Goal: Task Accomplishment & Management: Complete application form

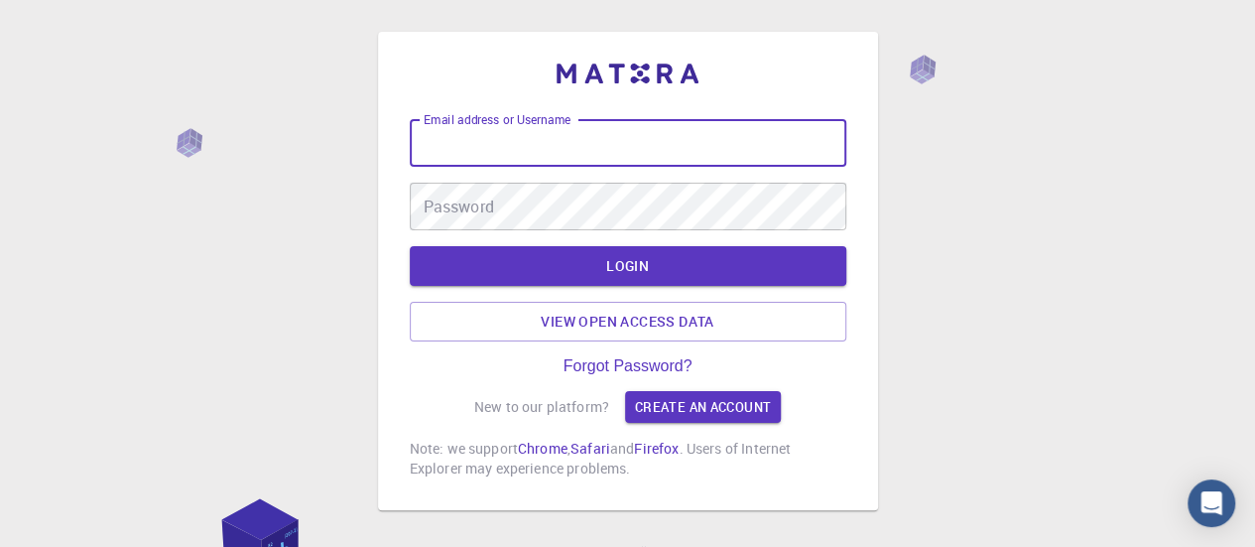
click at [613, 144] on input "Email address or Username" at bounding box center [628, 143] width 437 height 48
type input "e"
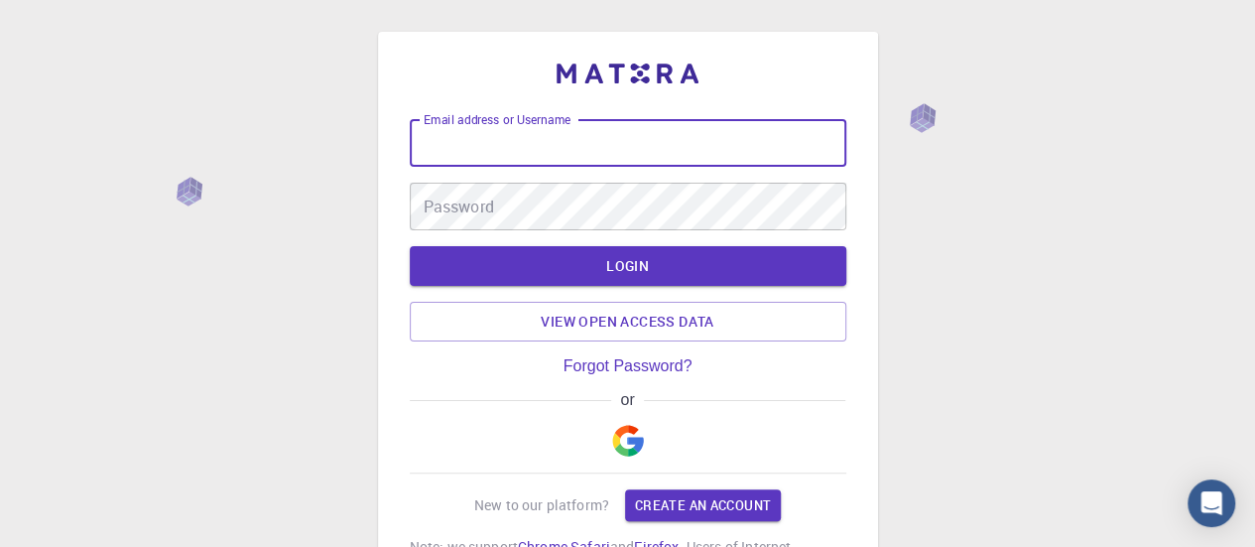
click at [638, 436] on img "button" at bounding box center [628, 441] width 32 height 32
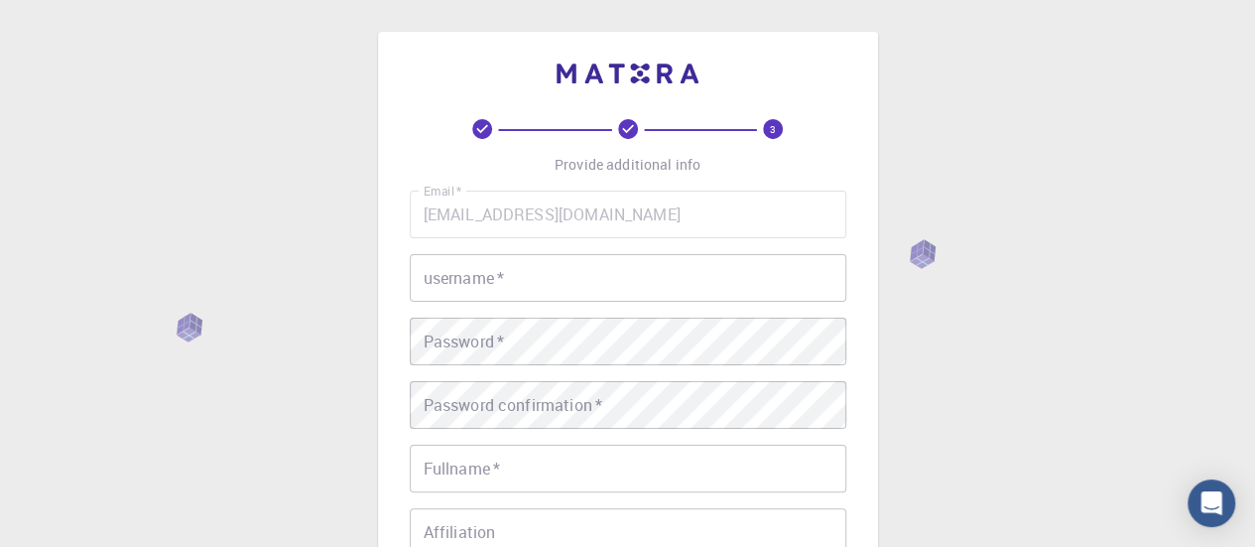
click at [540, 279] on input "username   *" at bounding box center [628, 278] width 437 height 48
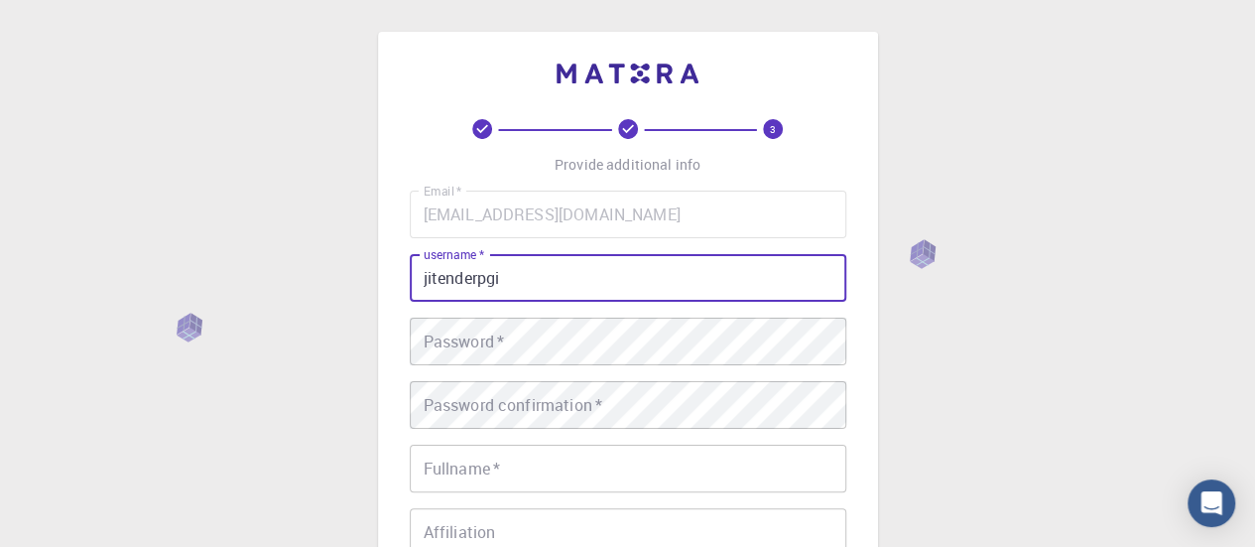
type input "jitenderpgi"
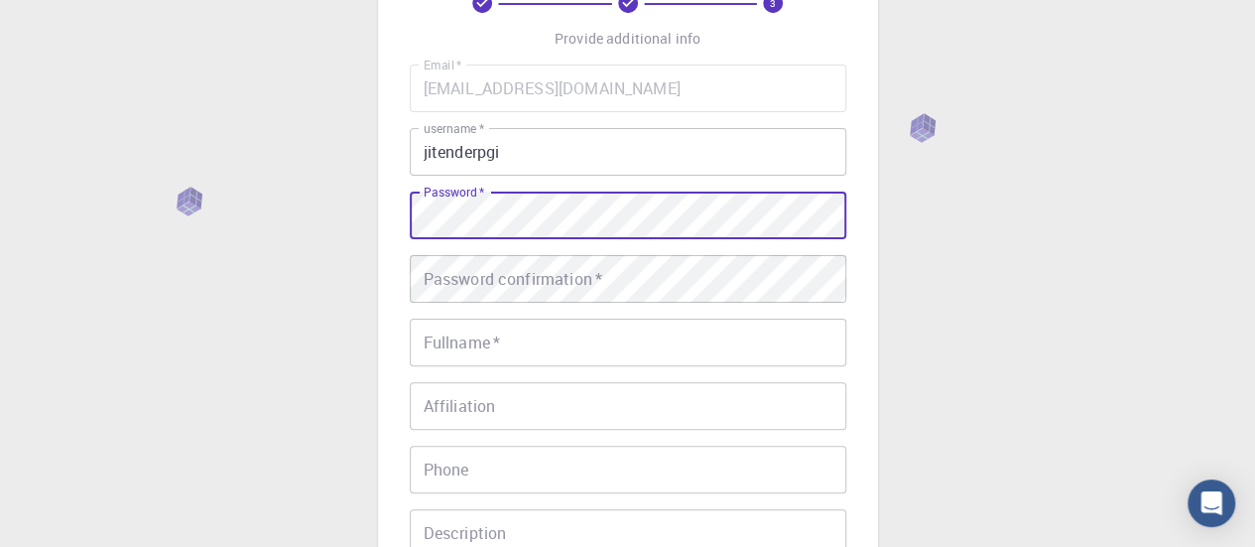
scroll to position [198, 0]
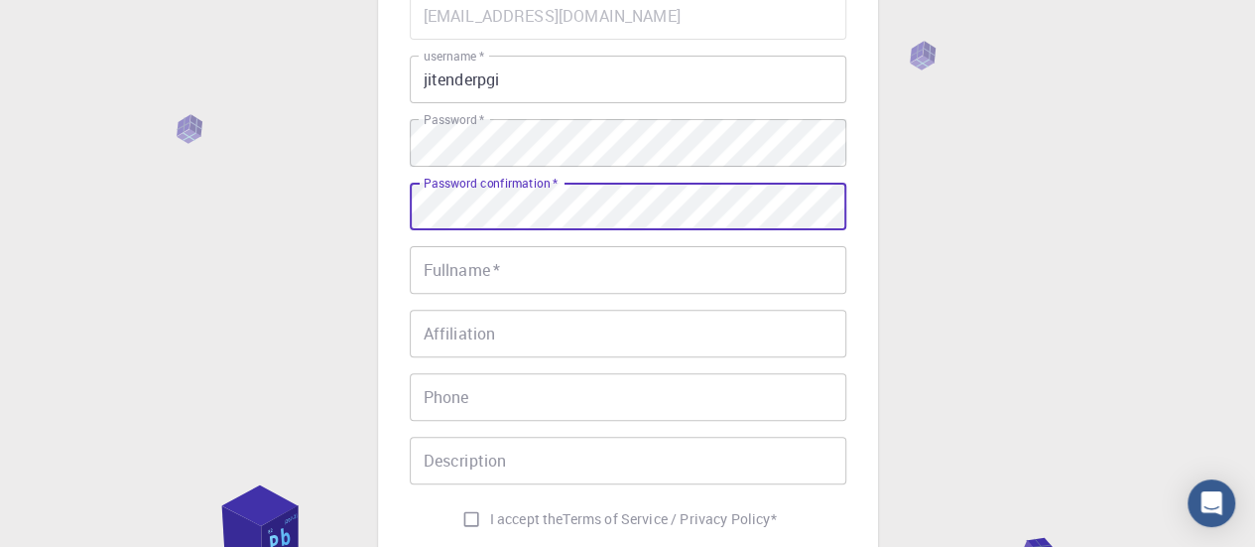
click at [512, 273] on input "Fullname   *" at bounding box center [628, 270] width 437 height 48
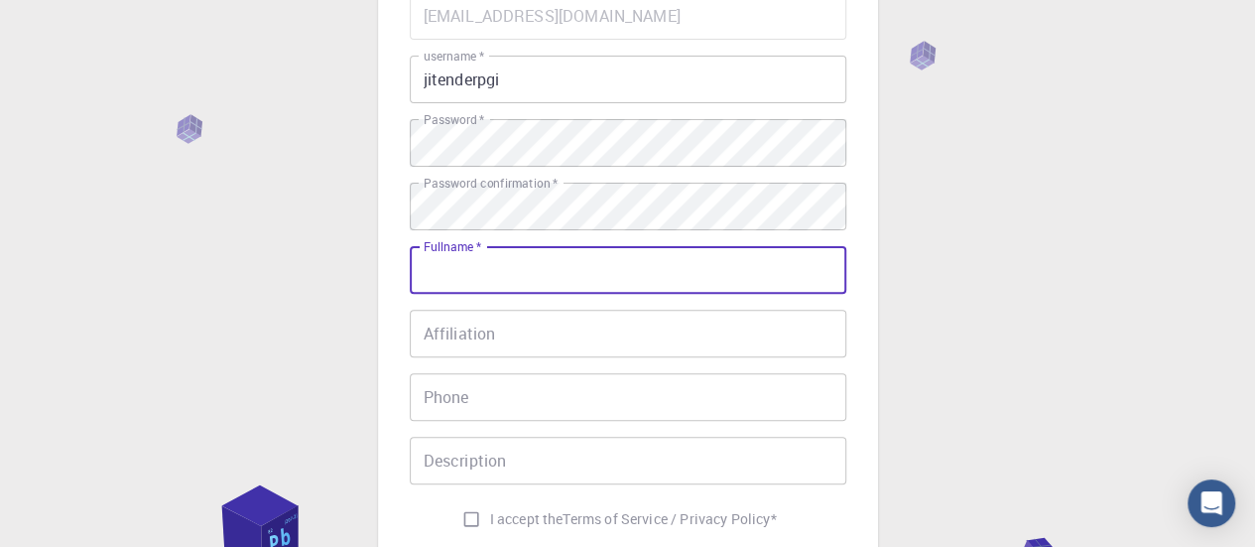
type input "[PERSON_NAME]"
type input "09878256956"
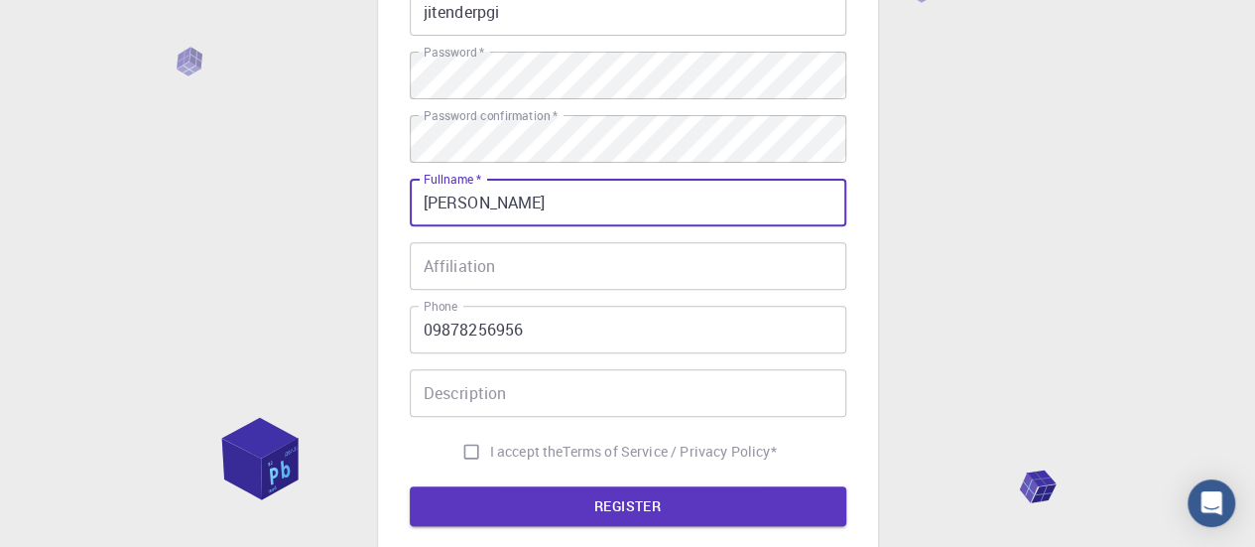
scroll to position [298, 0]
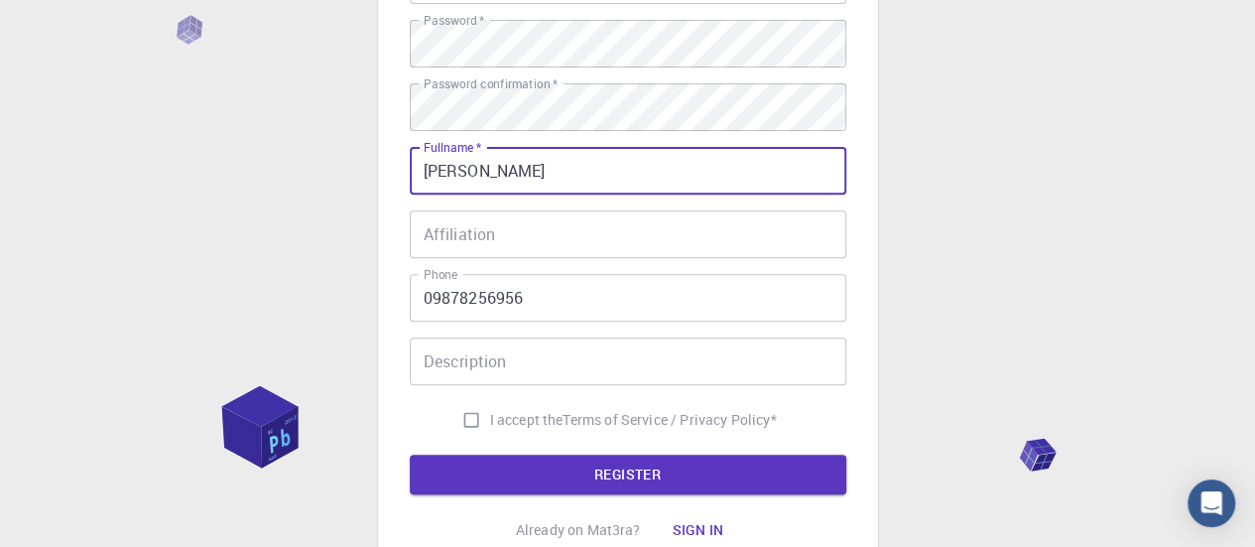
click at [542, 360] on input "Description" at bounding box center [628, 361] width 437 height 48
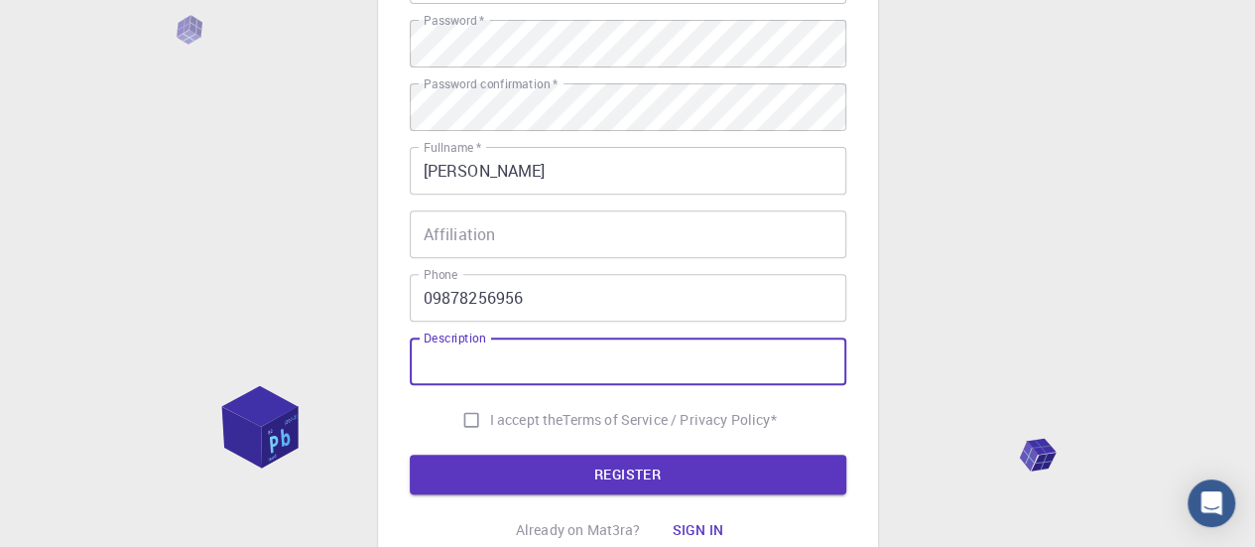
click at [471, 421] on input "I accept the Terms of Service / Privacy Policy *" at bounding box center [472, 420] width 38 height 38
checkbox input "true"
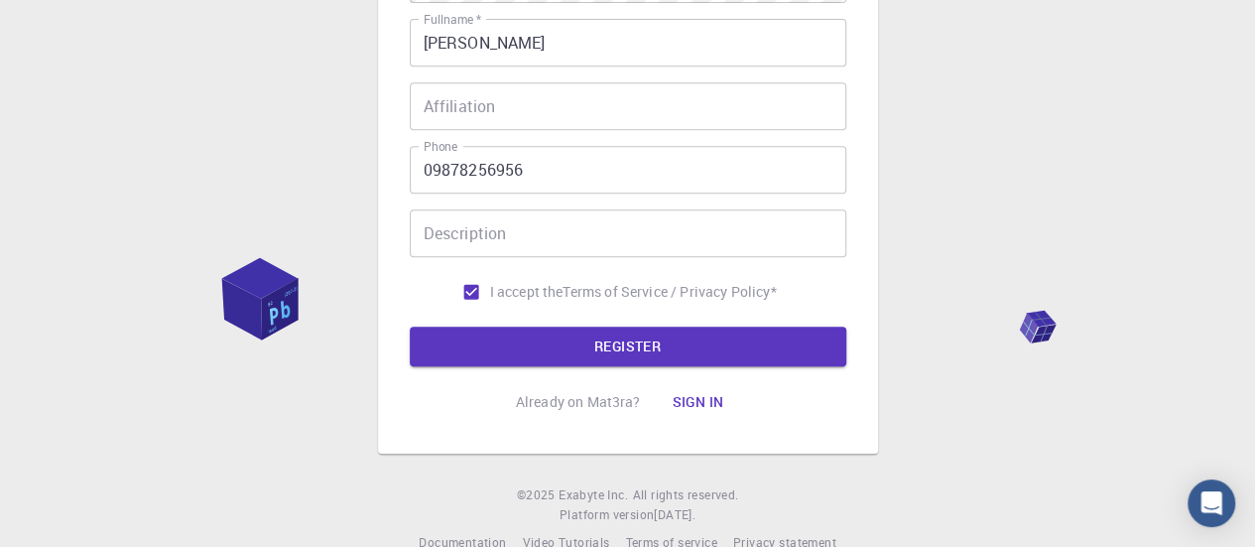
scroll to position [464, 0]
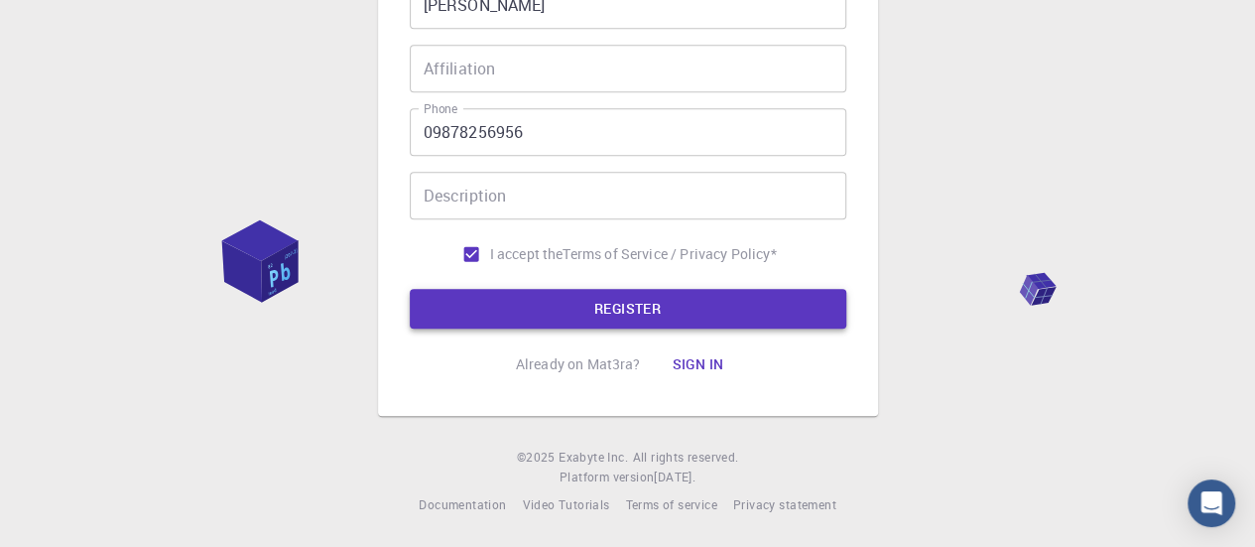
click at [582, 303] on button "REGISTER" at bounding box center [628, 309] width 437 height 40
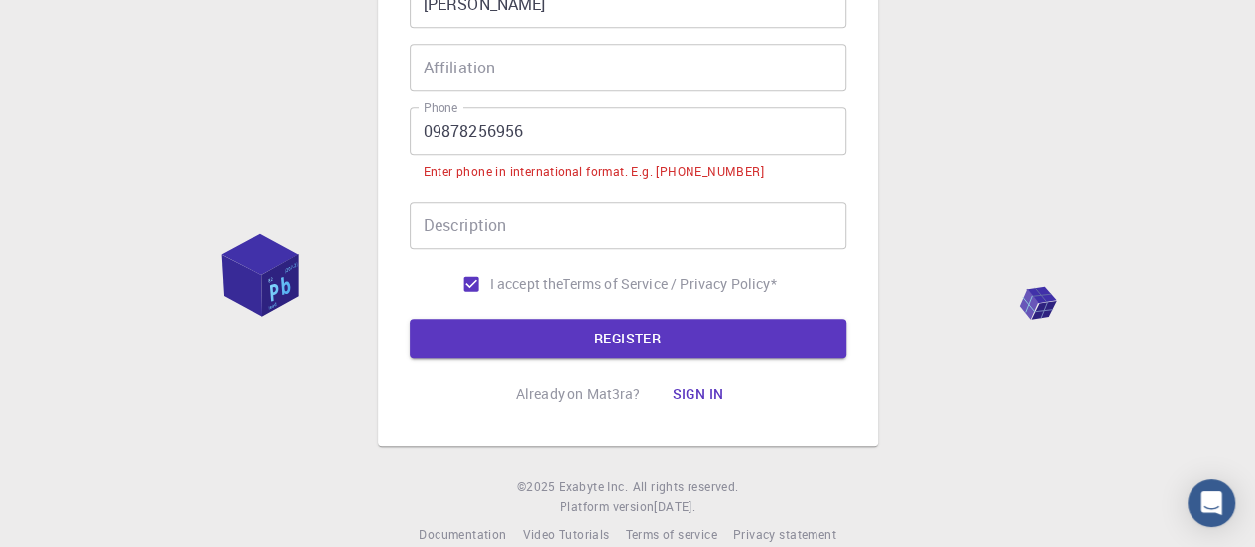
click at [431, 135] on input "09878256956" at bounding box center [628, 131] width 437 height 48
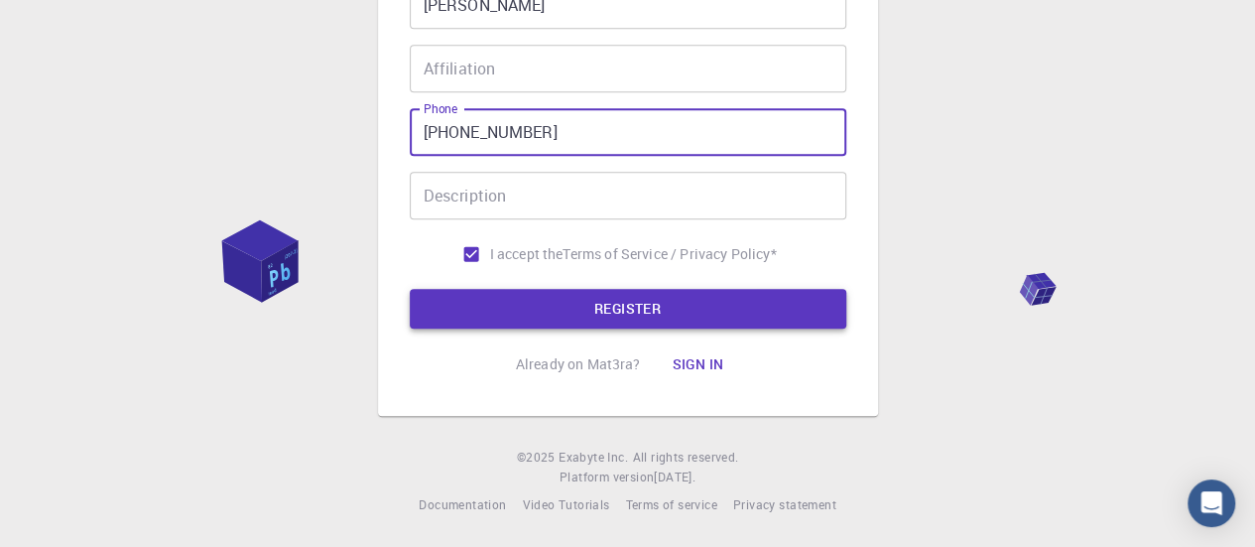
type input "[PHONE_NUMBER]"
click at [589, 309] on button "REGISTER" at bounding box center [628, 309] width 437 height 40
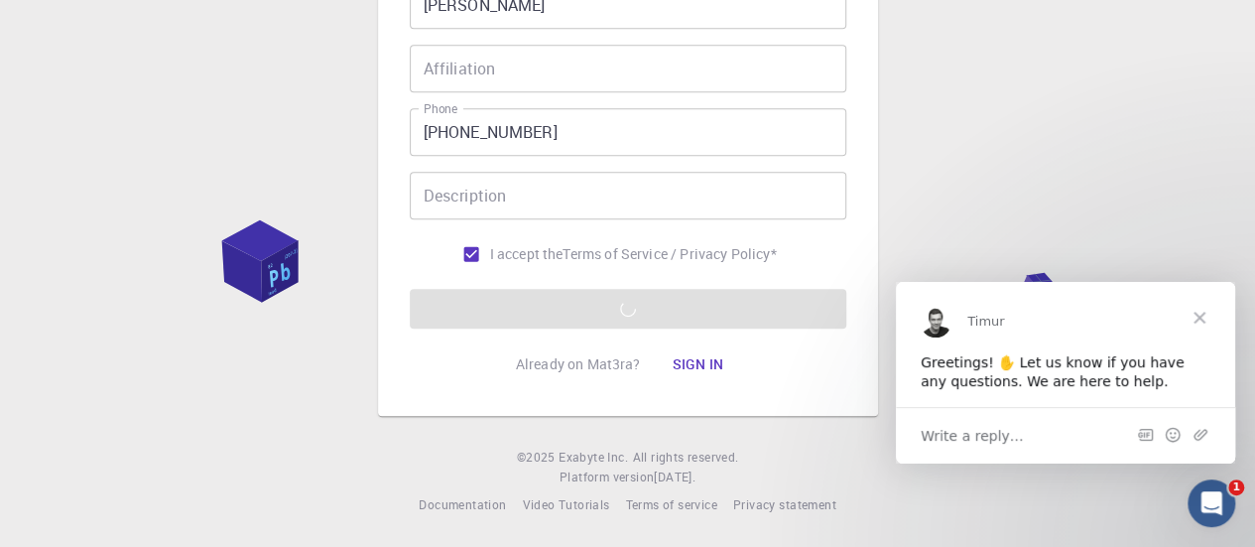
scroll to position [0, 0]
click at [1088, 106] on div "3 Provide additional info Email   * [EMAIL_ADDRESS][DOMAIN_NAME] Email   * user…" at bounding box center [627, 42] width 1255 height 1010
click at [1202, 313] on span "Close" at bounding box center [1199, 316] width 71 height 71
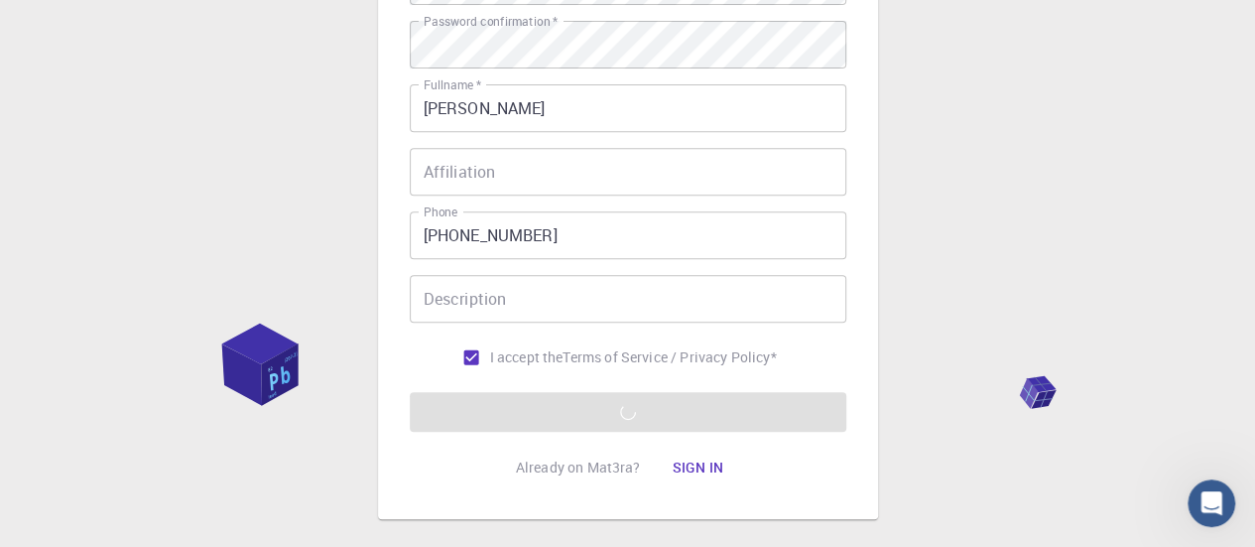
scroll to position [266, 0]
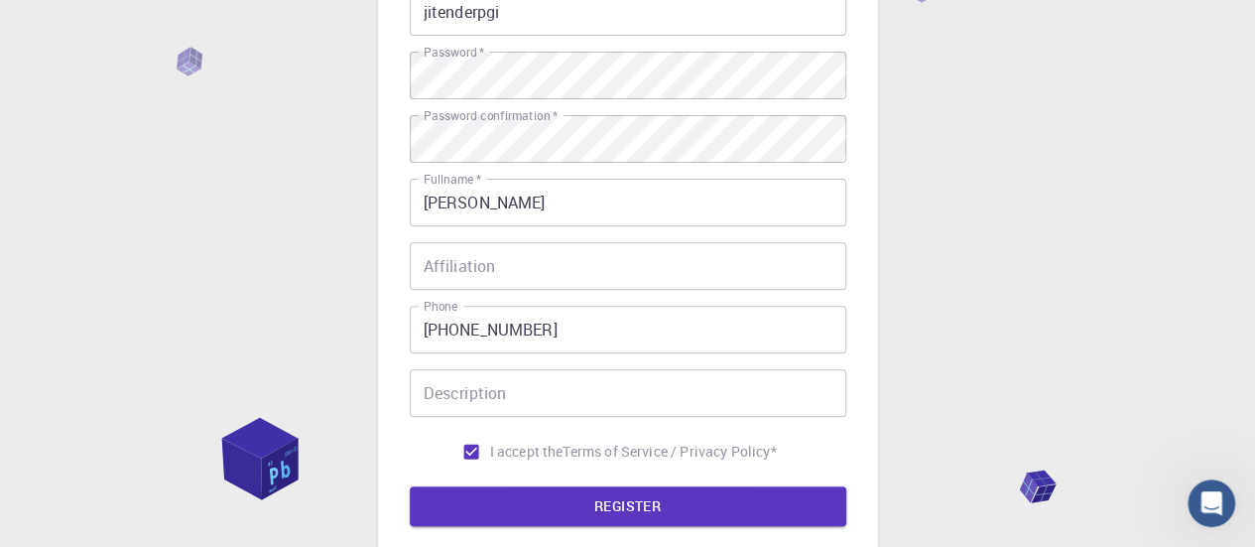
click at [683, 495] on button "REGISTER" at bounding box center [628, 506] width 437 height 40
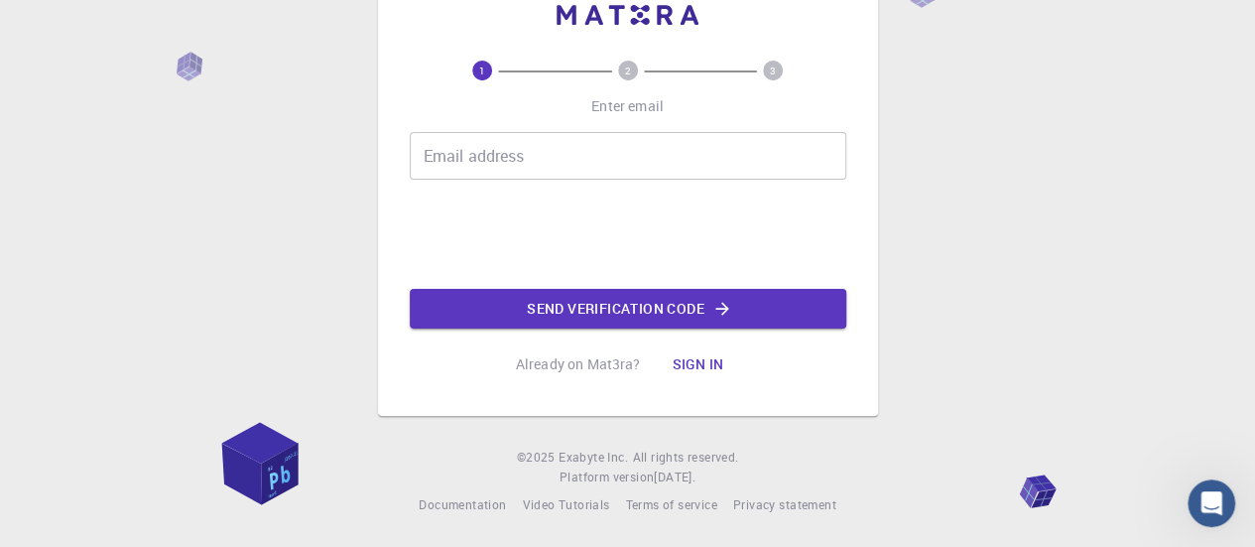
scroll to position [0, 0]
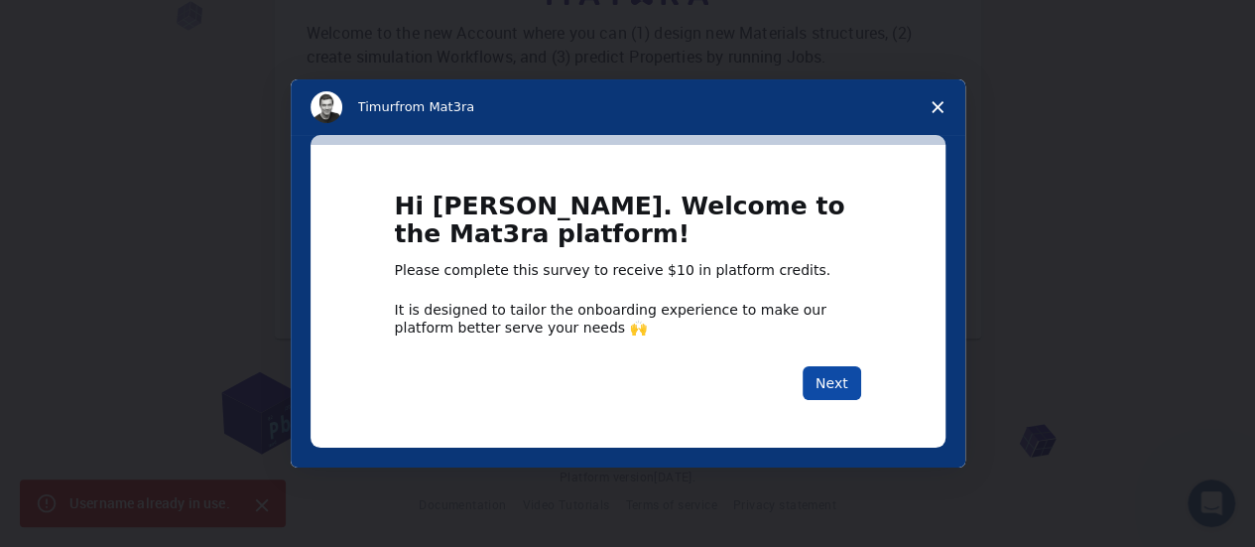
click at [854, 383] on button "Next" at bounding box center [832, 383] width 59 height 34
click at [833, 382] on button "Next" at bounding box center [832, 383] width 59 height 34
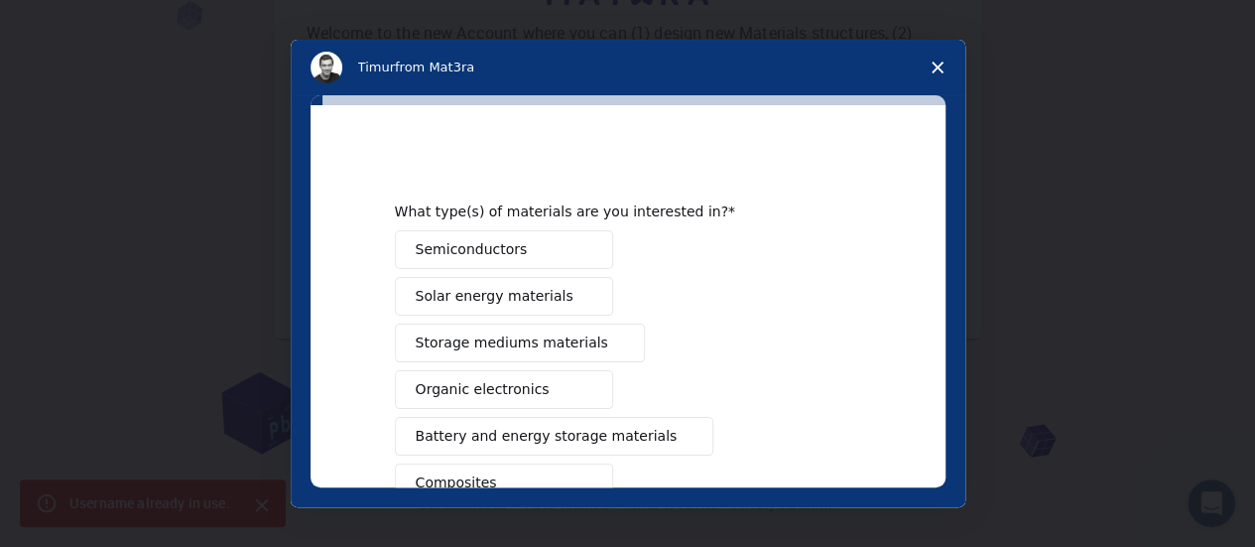
click at [520, 254] on button "Semiconductors" at bounding box center [504, 249] width 218 height 39
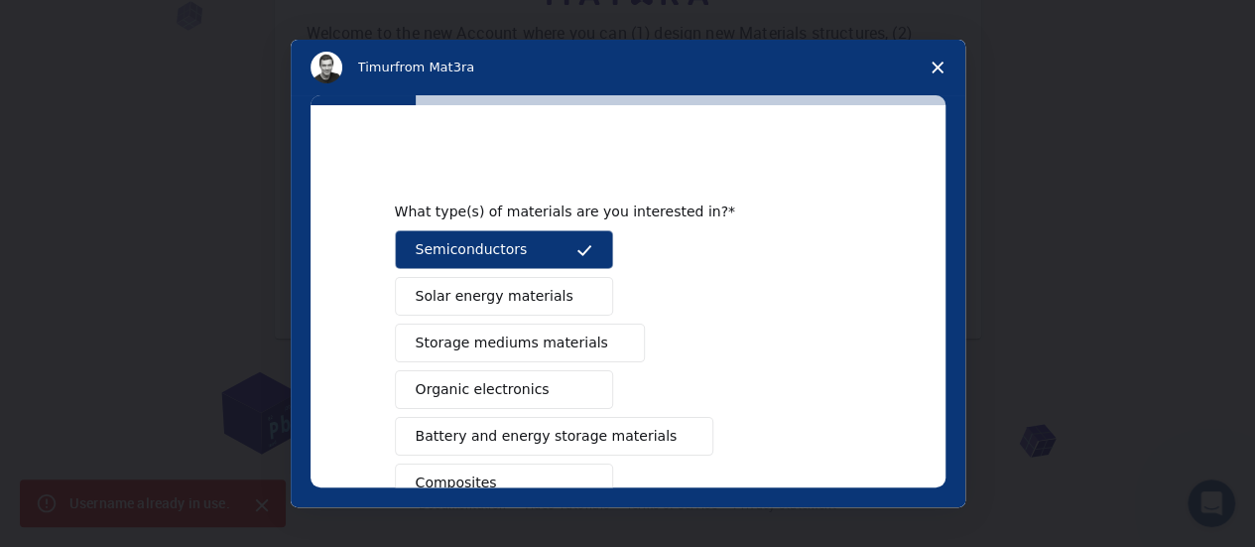
click at [538, 300] on span "Solar energy materials" at bounding box center [495, 296] width 158 height 21
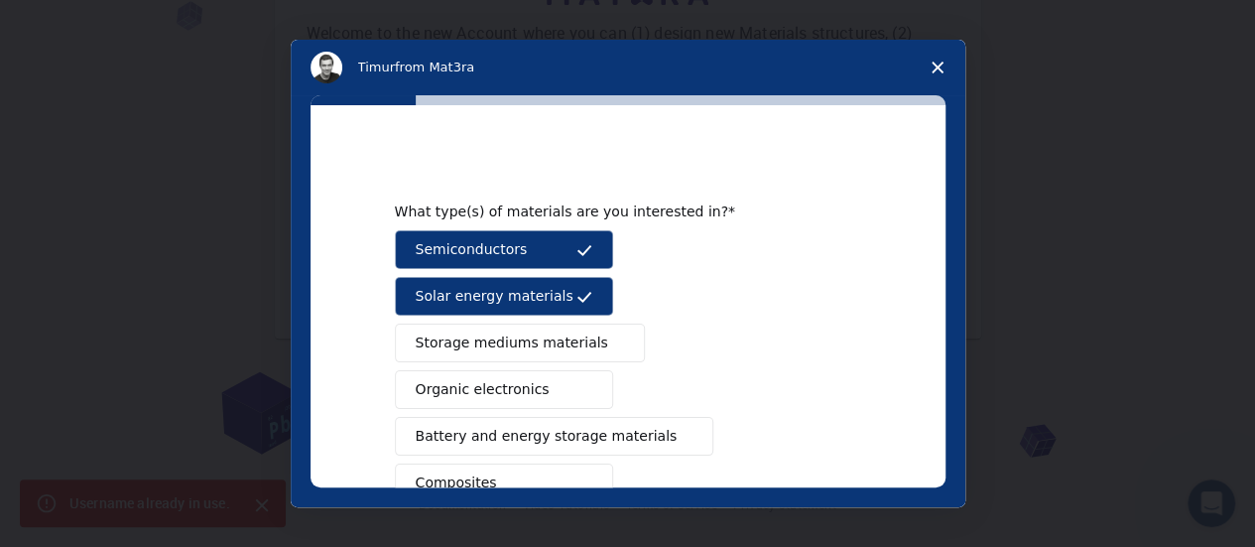
click at [543, 333] on span "Storage mediums materials" at bounding box center [512, 342] width 193 height 21
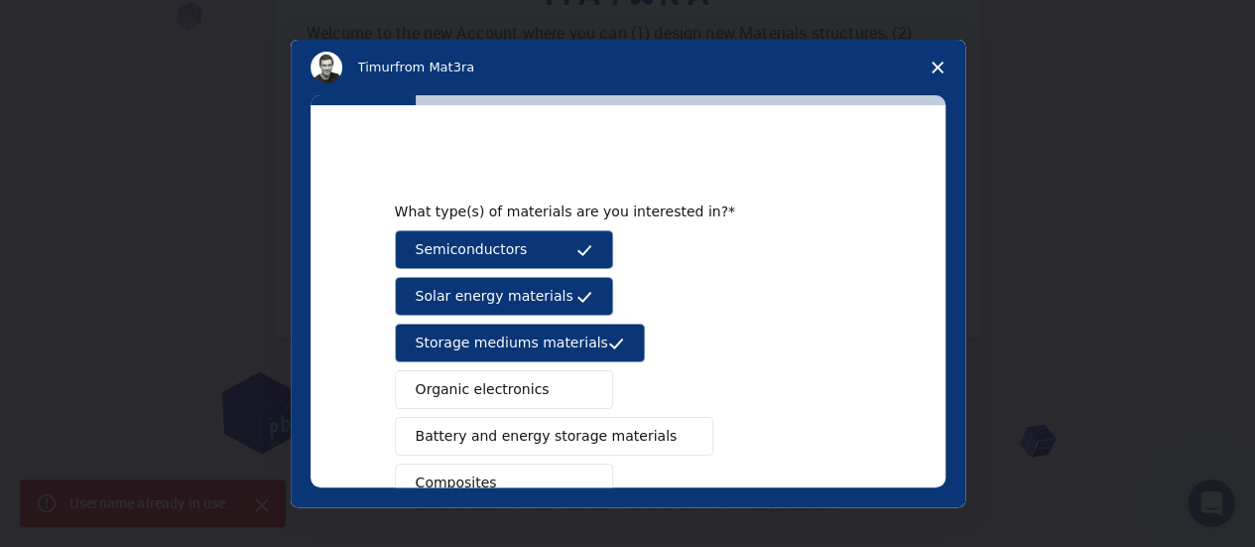
click at [528, 378] on button "Organic electronics" at bounding box center [504, 389] width 218 height 39
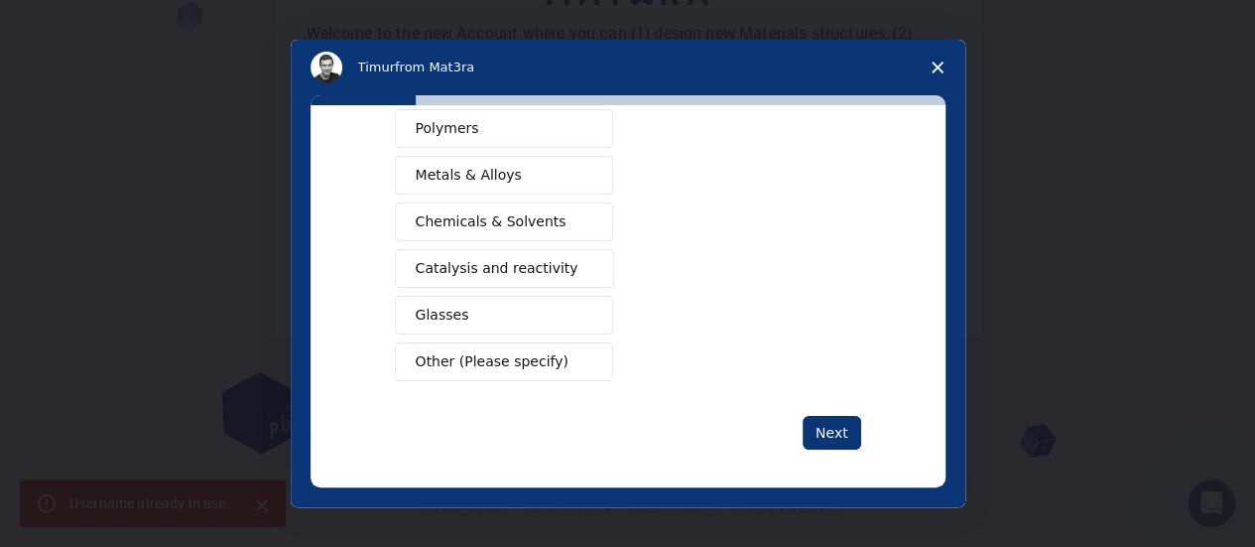
scroll to position [403, 0]
click at [817, 425] on button "Next" at bounding box center [832, 431] width 59 height 34
click at [822, 420] on button "Next" at bounding box center [832, 431] width 59 height 34
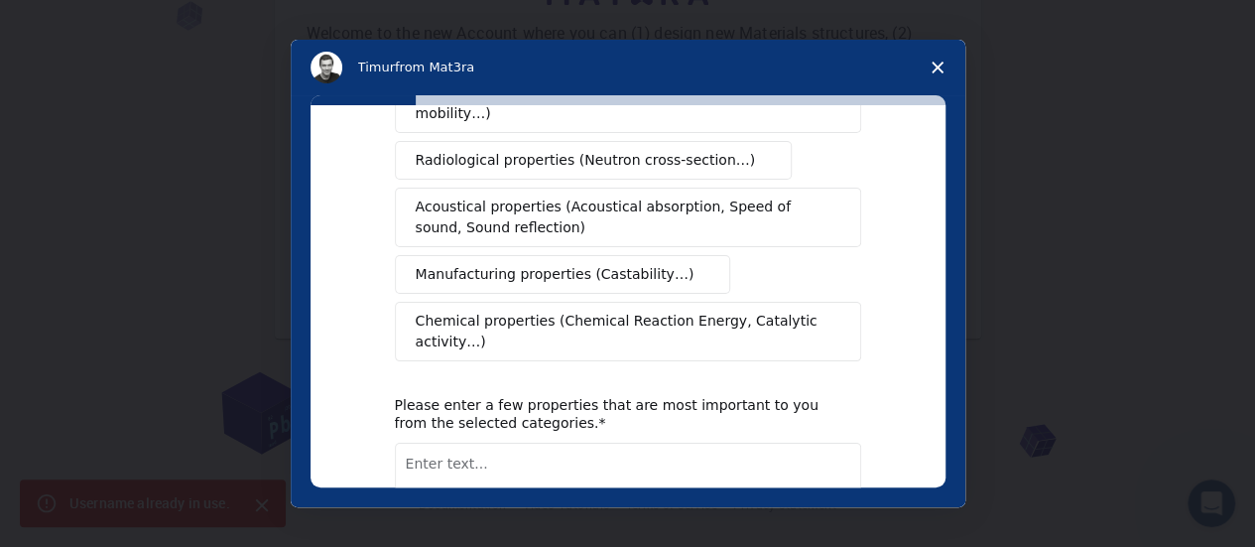
scroll to position [0, 0]
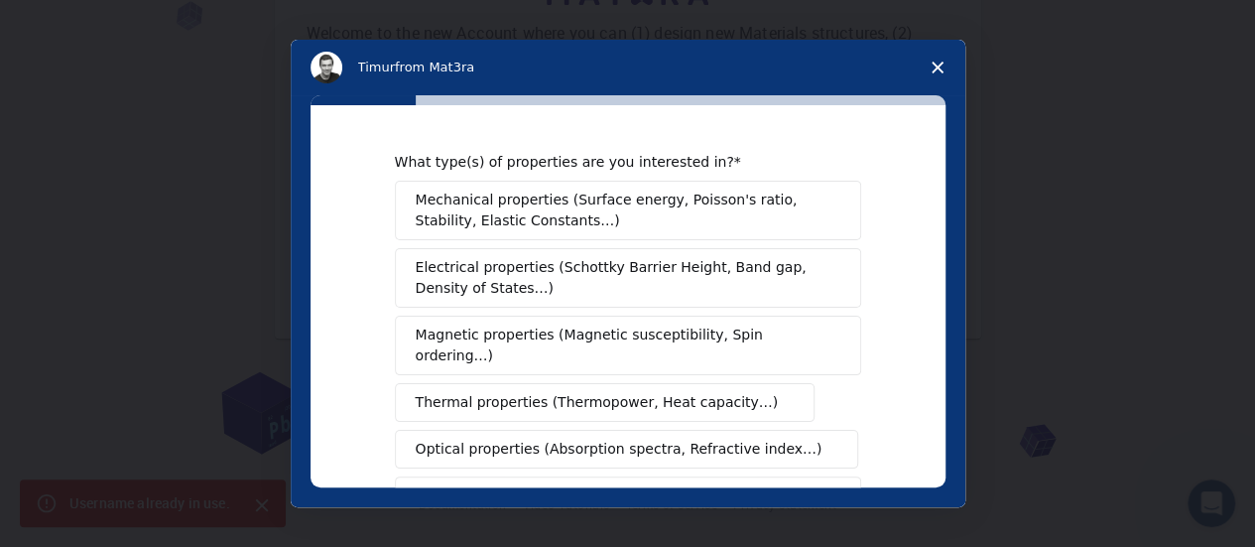
click at [565, 213] on span "Mechanical properties (Surface energy, Poisson's ratio, Stability, Elastic Cons…" at bounding box center [623, 211] width 414 height 42
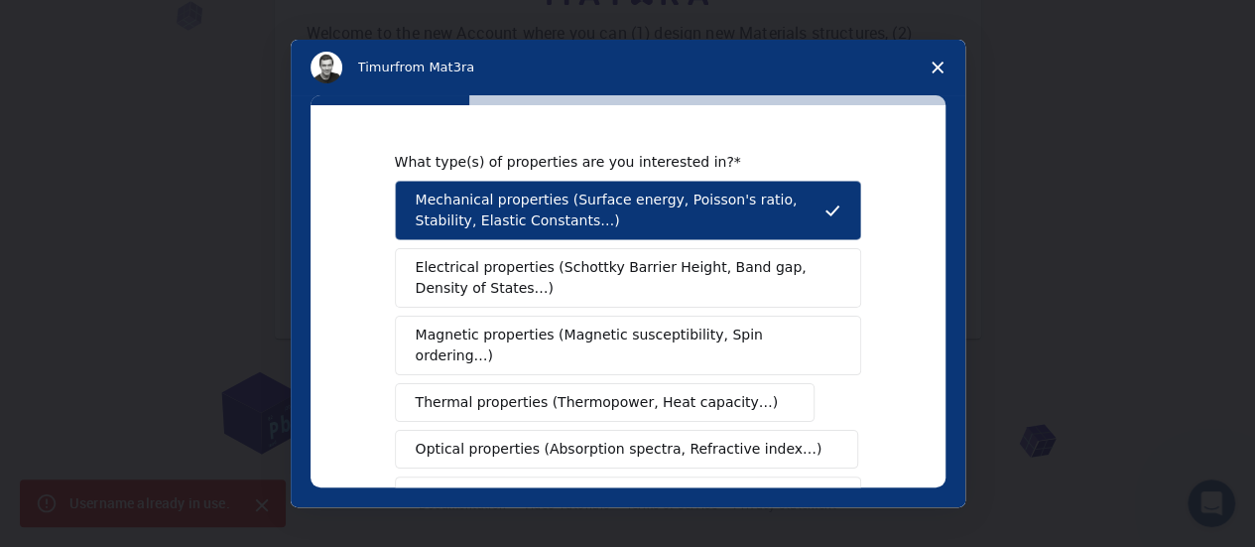
click at [571, 273] on span "Electrical properties (Schottky Barrier Height, Band gap, Density of States…)" at bounding box center [622, 278] width 413 height 42
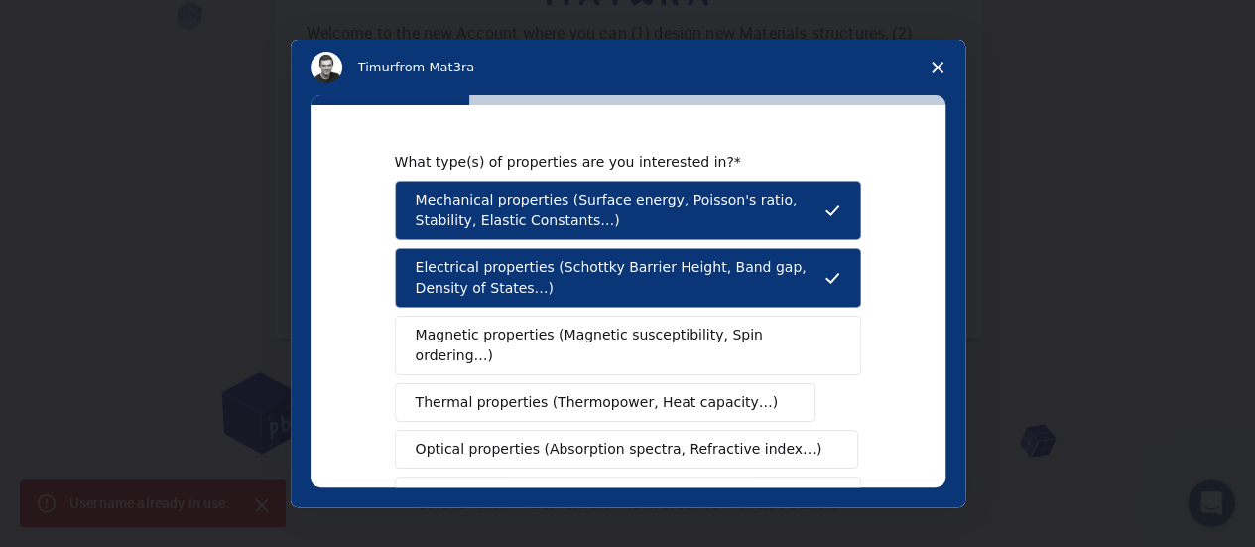
click at [564, 354] on div "Mechanical properties (Surface energy, Poisson's ratio, Stability, Elastic Cons…" at bounding box center [628, 473] width 466 height 584
click at [560, 392] on span "Thermal properties (Thermopower, Heat capacity…)" at bounding box center [597, 402] width 363 height 21
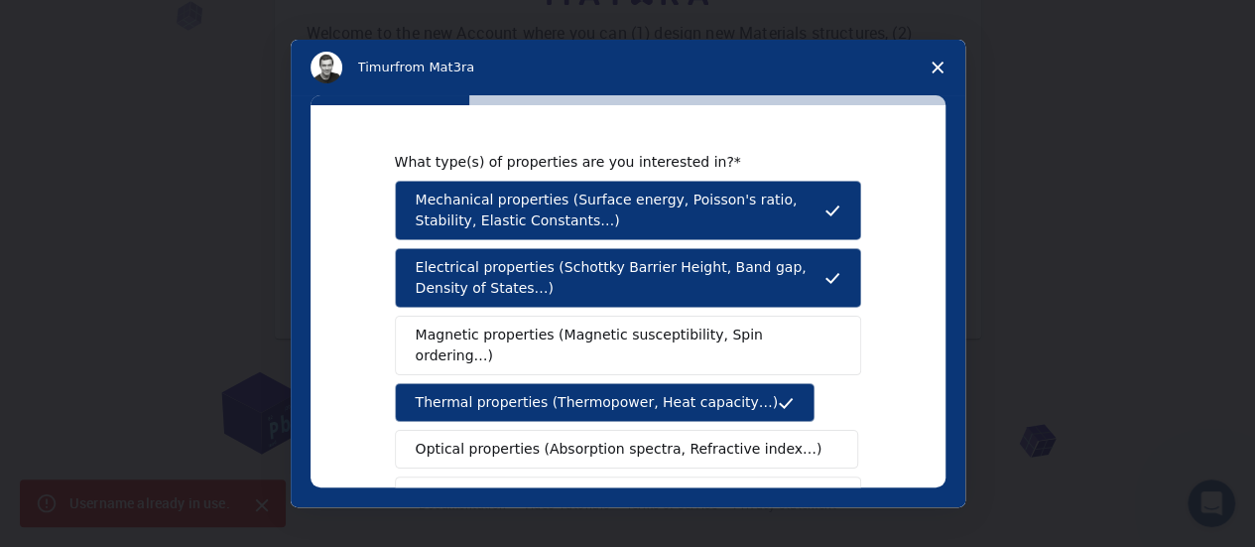
click at [557, 439] on span "Optical properties (Absorption spectra, Refractive index…)" at bounding box center [619, 449] width 407 height 21
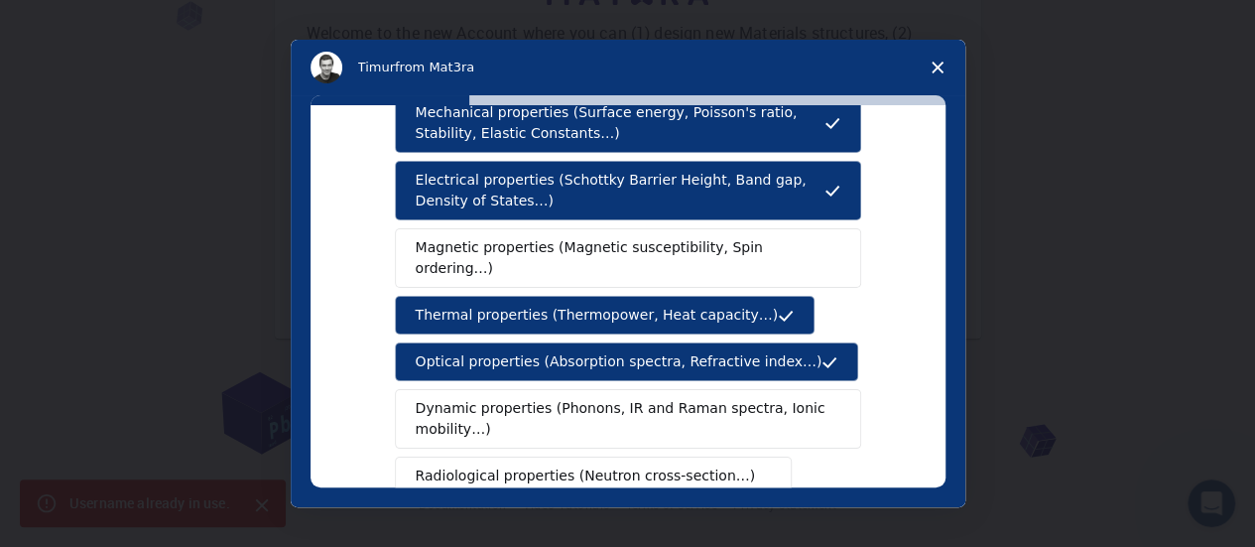
scroll to position [198, 0]
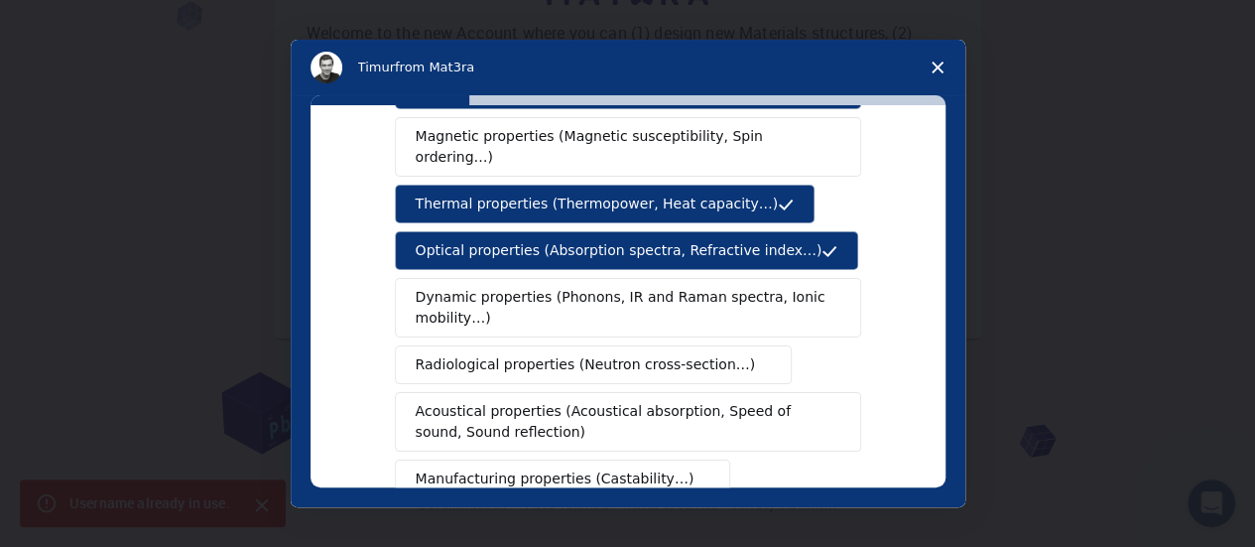
click at [561, 287] on span "Dynamic properties (Phonons, IR and Raman spectra, Ionic mobility…)" at bounding box center [622, 308] width 412 height 42
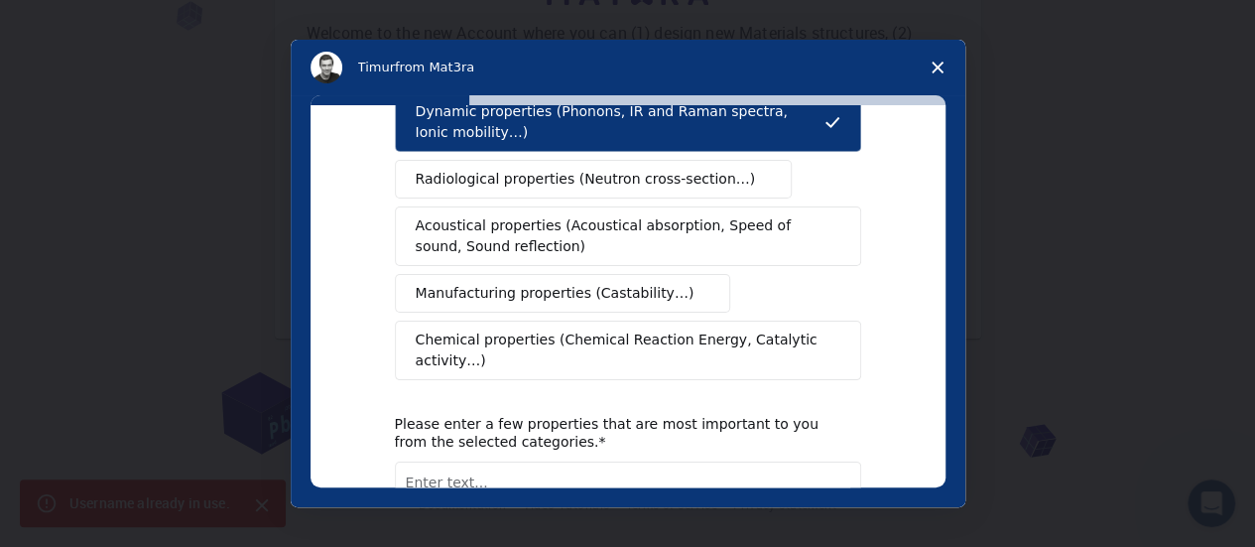
scroll to position [397, 0]
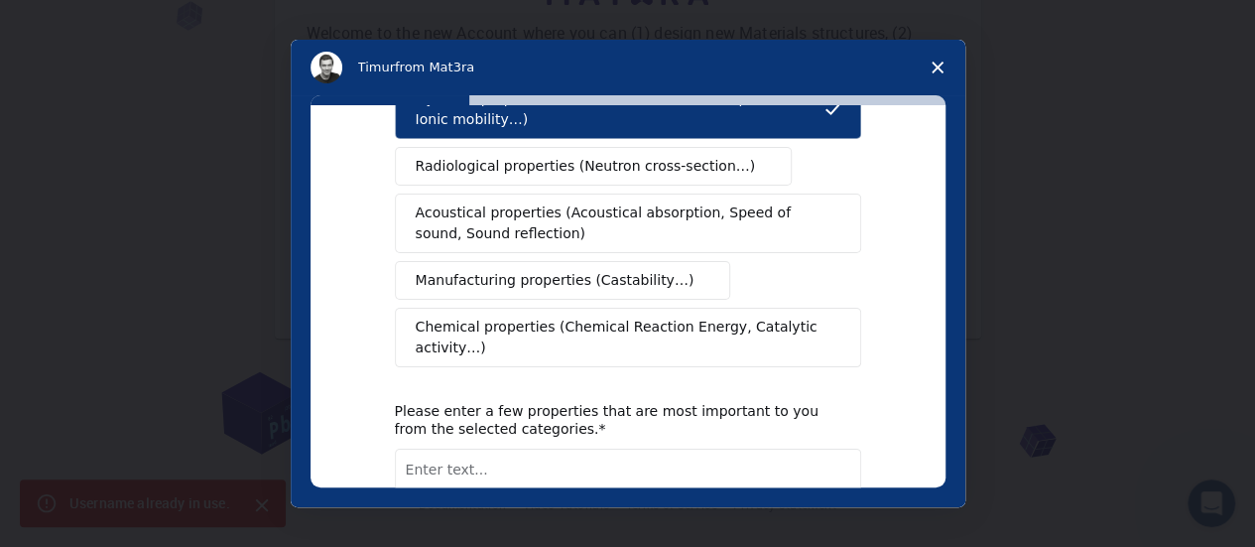
click at [556, 317] on span "Chemical properties (Chemical Reaction Energy, Catalytic activity…)" at bounding box center [621, 338] width 411 height 42
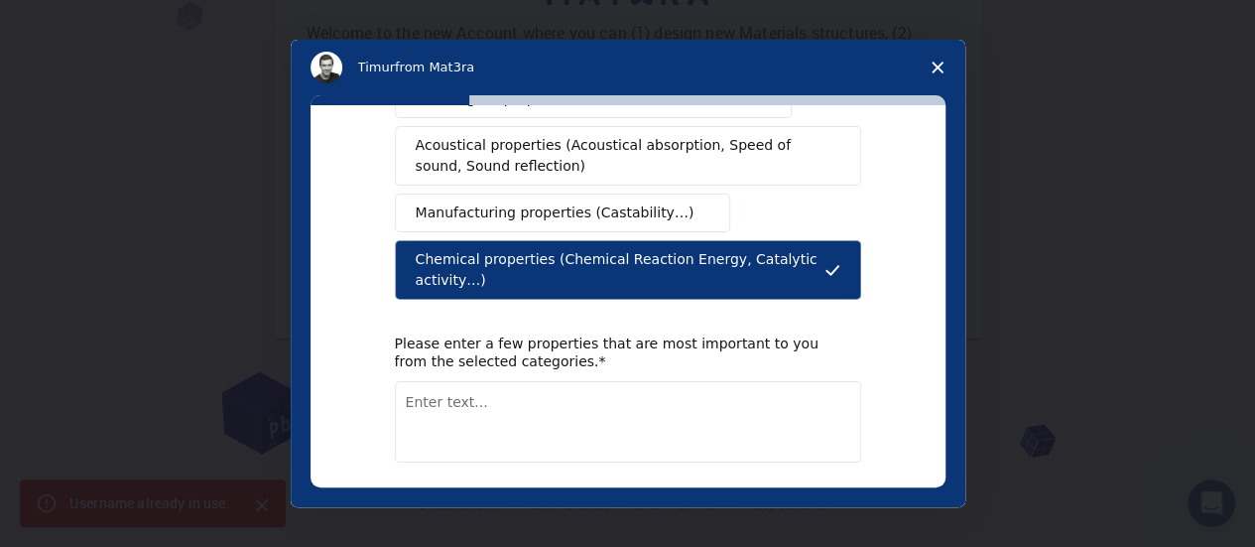
scroll to position [506, 0]
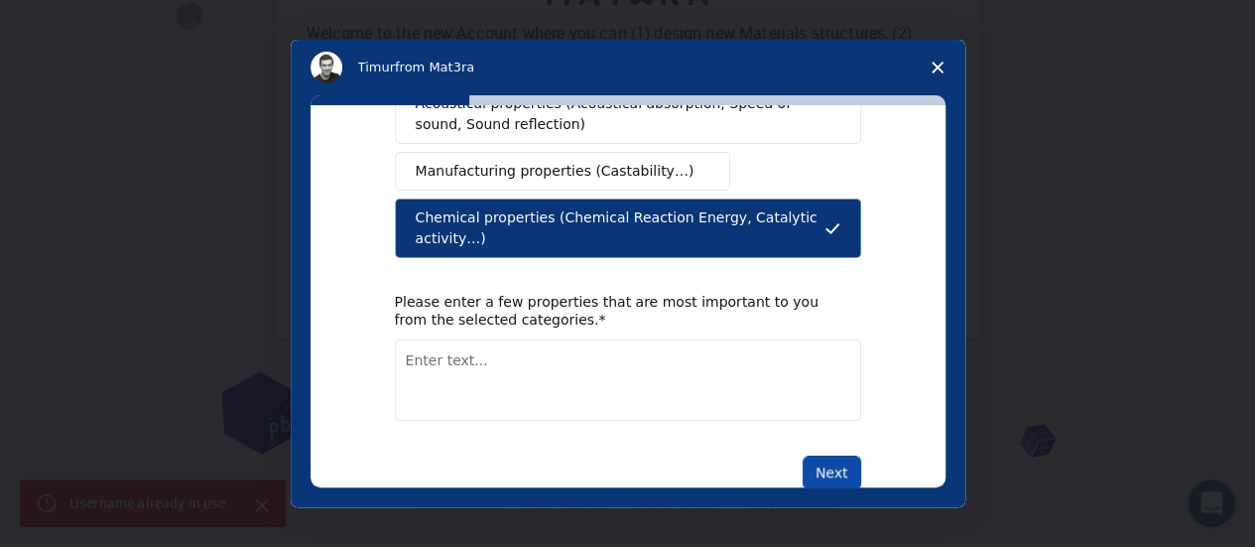
click at [821, 455] on button "Next" at bounding box center [832, 472] width 59 height 34
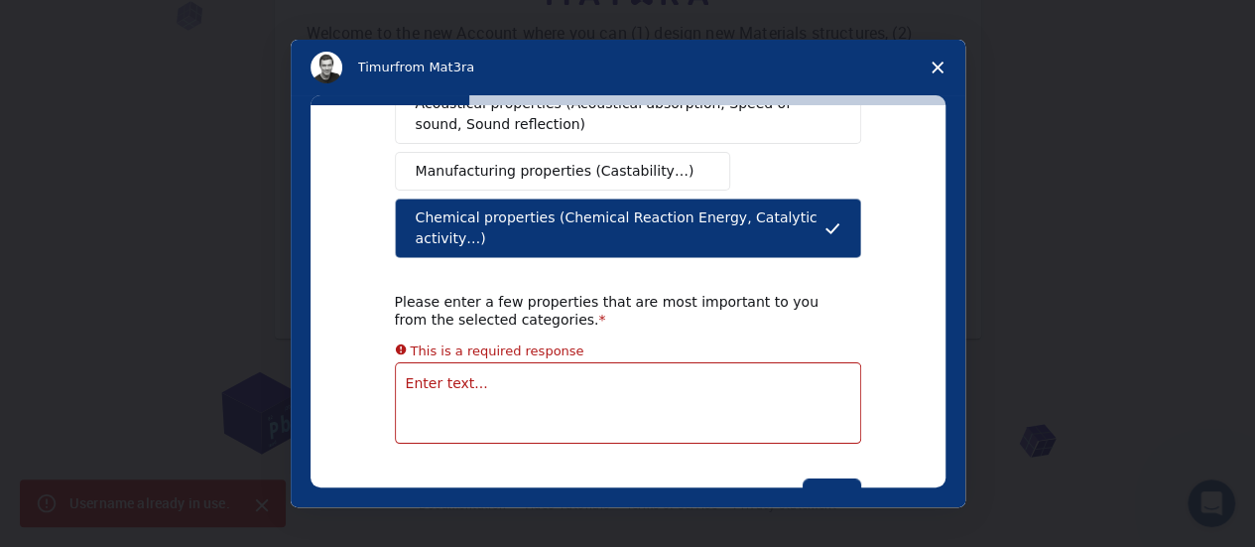
click at [563, 362] on textarea "Enter text..." at bounding box center [628, 402] width 466 height 81
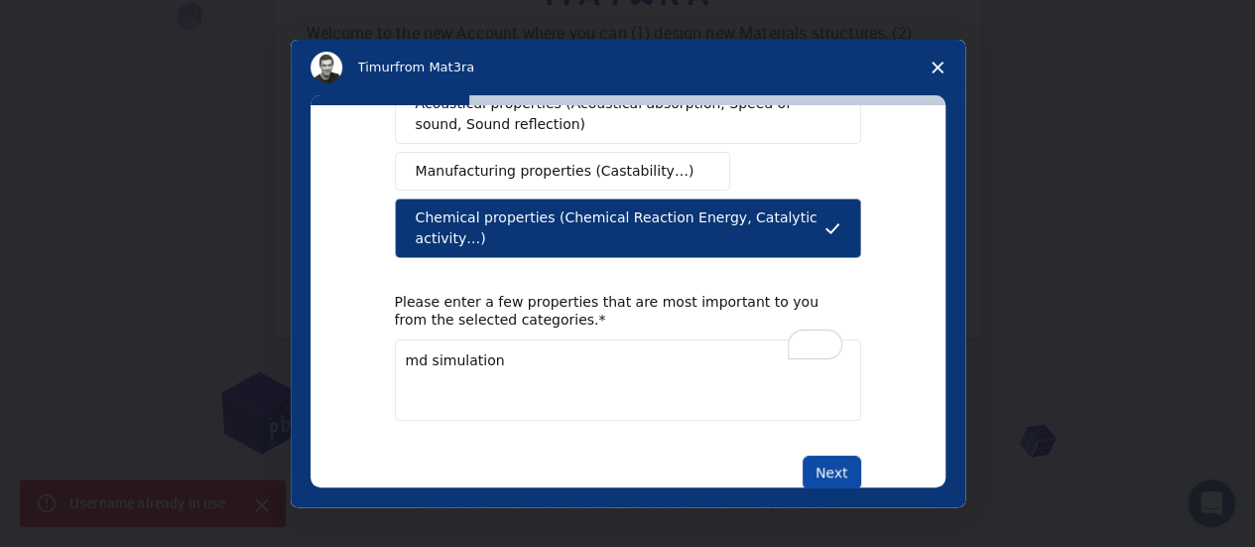
type textarea "md simulation"
click at [830, 455] on button "Next" at bounding box center [832, 472] width 59 height 34
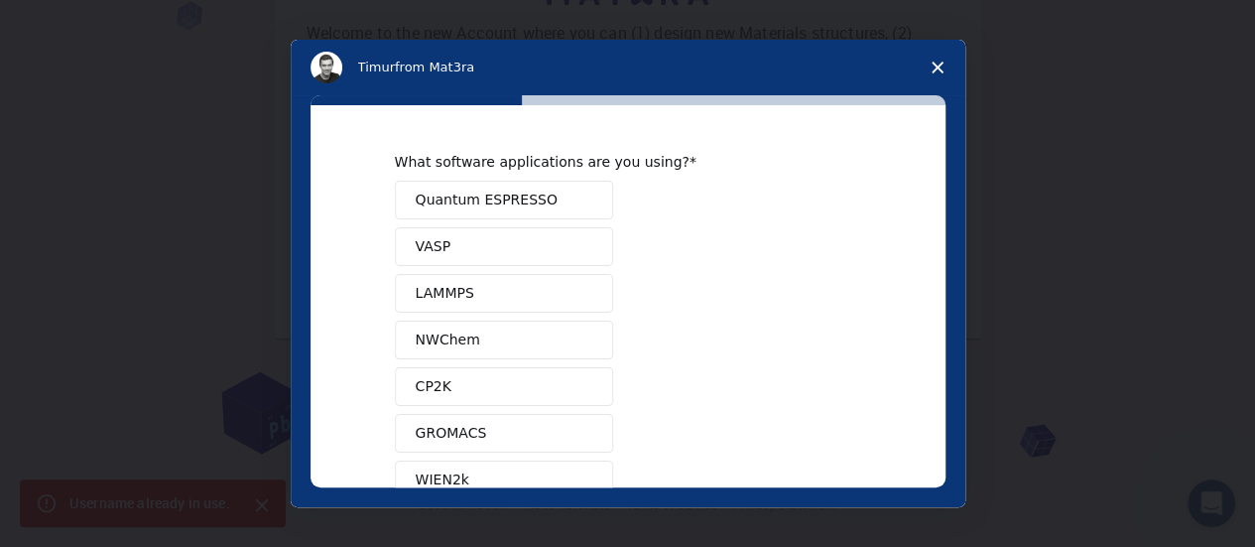
click at [540, 192] on button "Quantum ESPRESSO" at bounding box center [504, 200] width 218 height 39
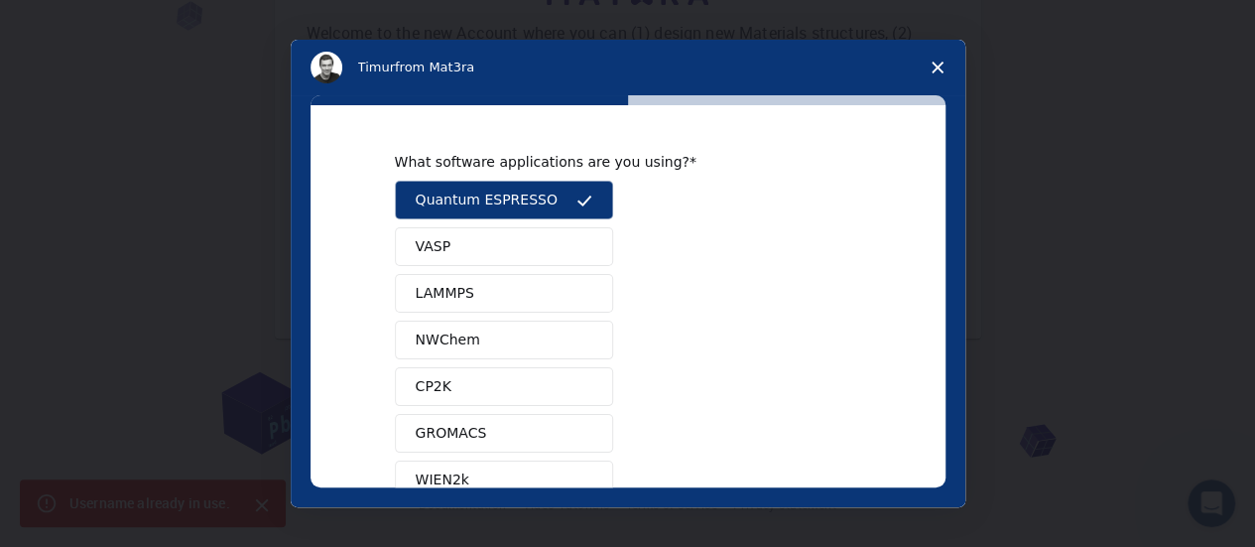
click at [502, 287] on button "LAMMPS" at bounding box center [504, 293] width 218 height 39
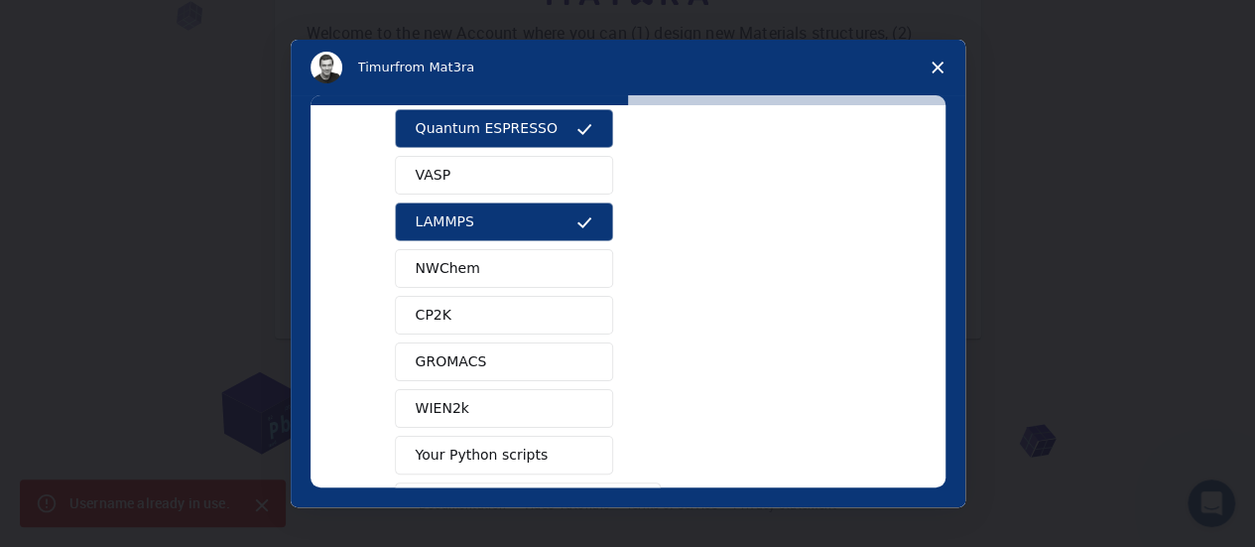
scroll to position [99, 0]
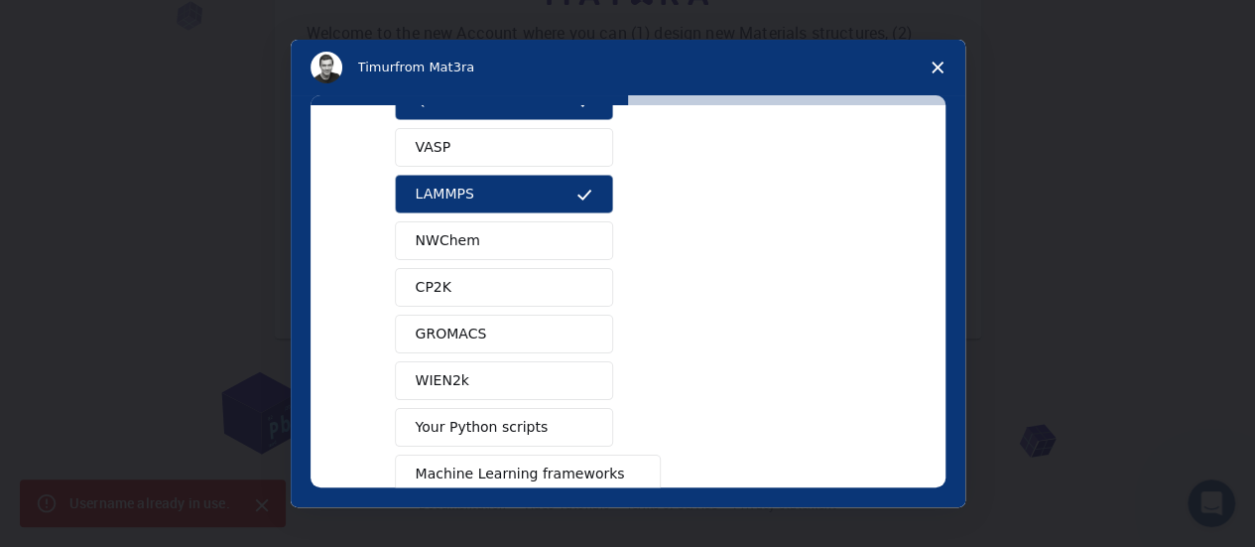
click at [499, 311] on div "Quantum ESPRESSO VASP LAMMPS NWChem CP2K GROMACS WIEN2k Your Python scripts Mac…" at bounding box center [628, 310] width 466 height 458
click at [497, 330] on button "GROMACS" at bounding box center [504, 334] width 218 height 39
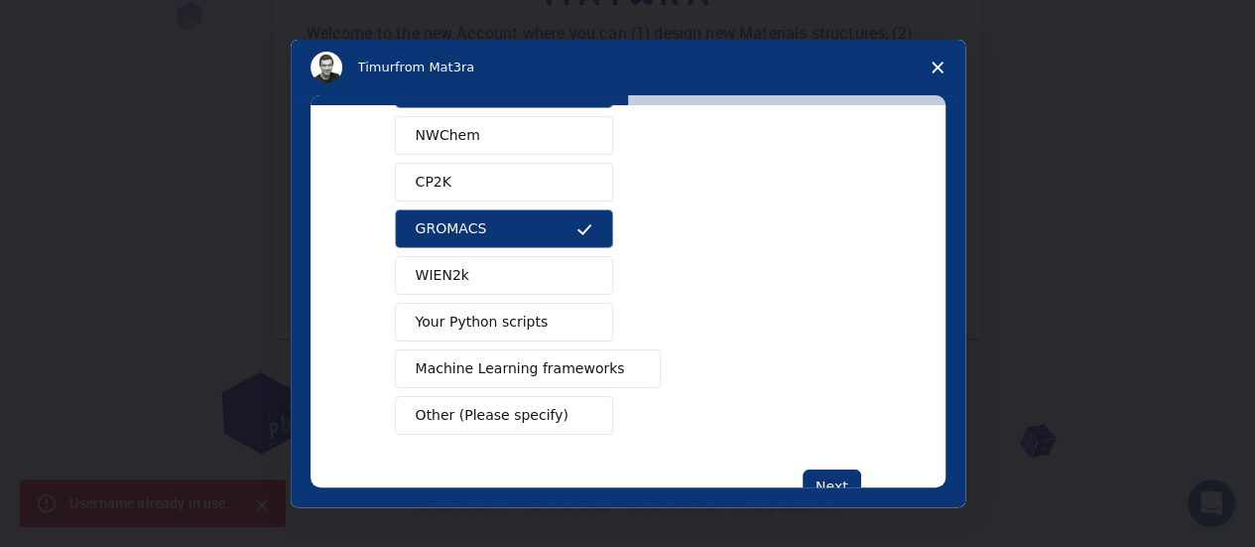
scroll to position [261, 0]
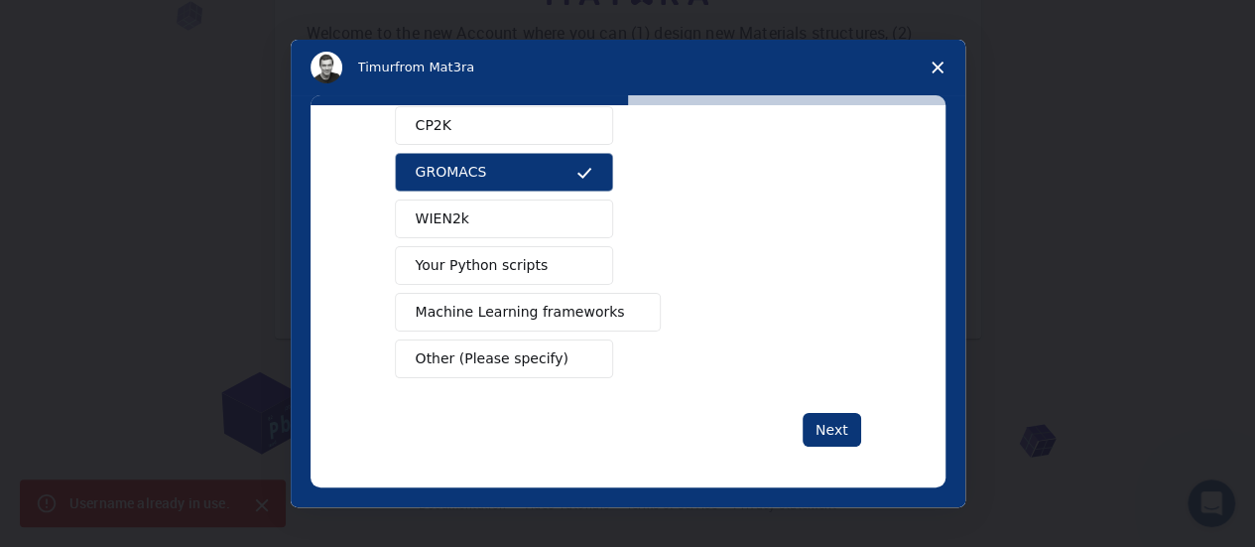
click at [500, 311] on span "Machine Learning frameworks" at bounding box center [520, 312] width 209 height 21
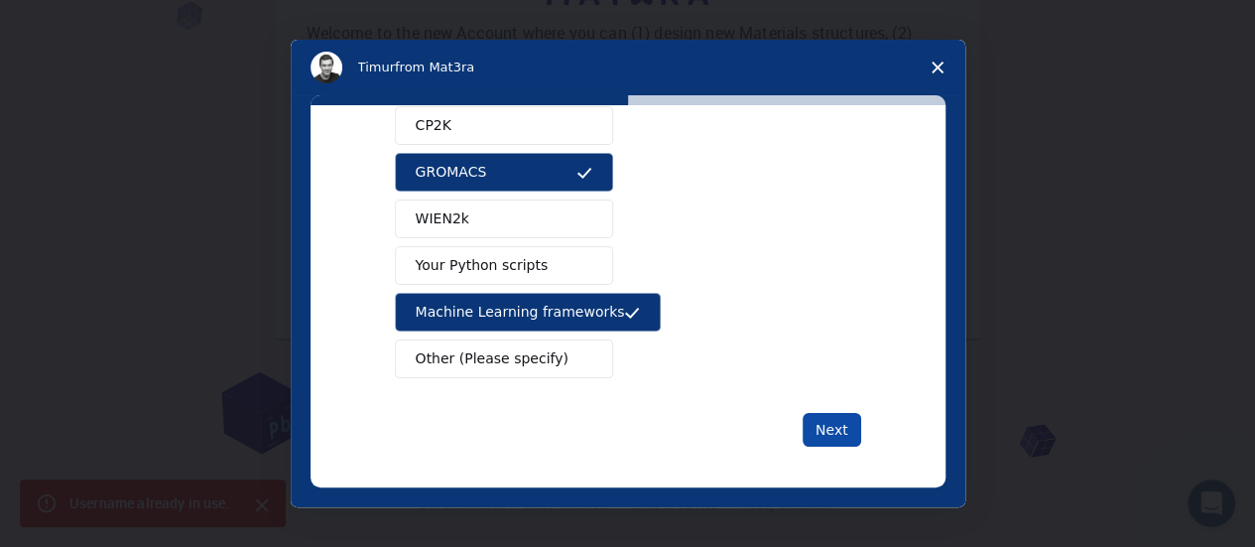
click at [831, 423] on button "Next" at bounding box center [832, 430] width 59 height 34
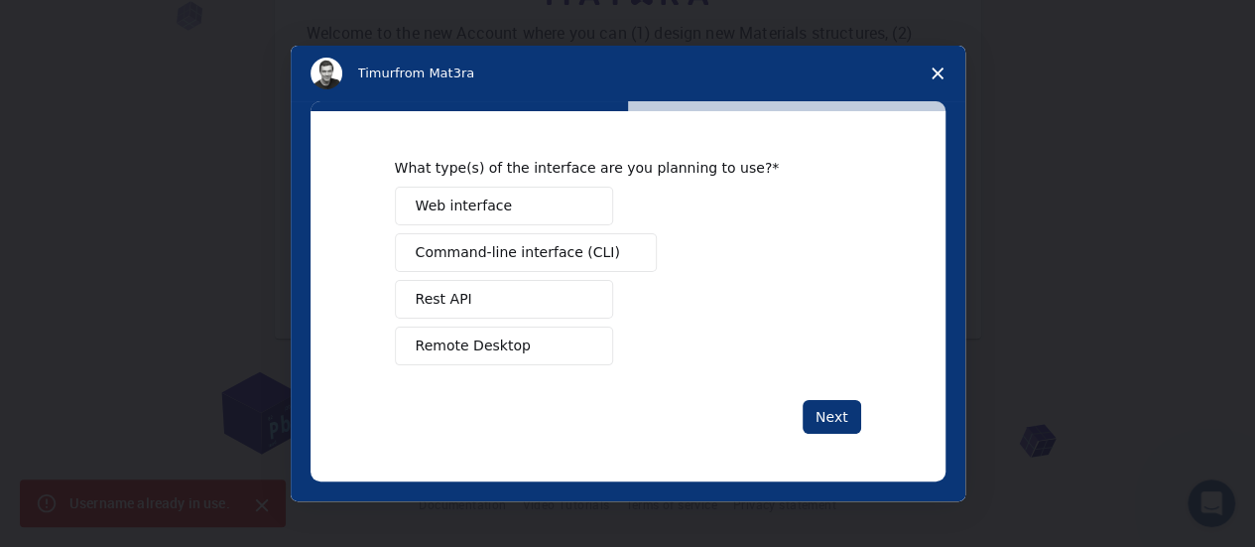
scroll to position [0, 0]
click at [453, 216] on span "Web interface" at bounding box center [464, 205] width 96 height 21
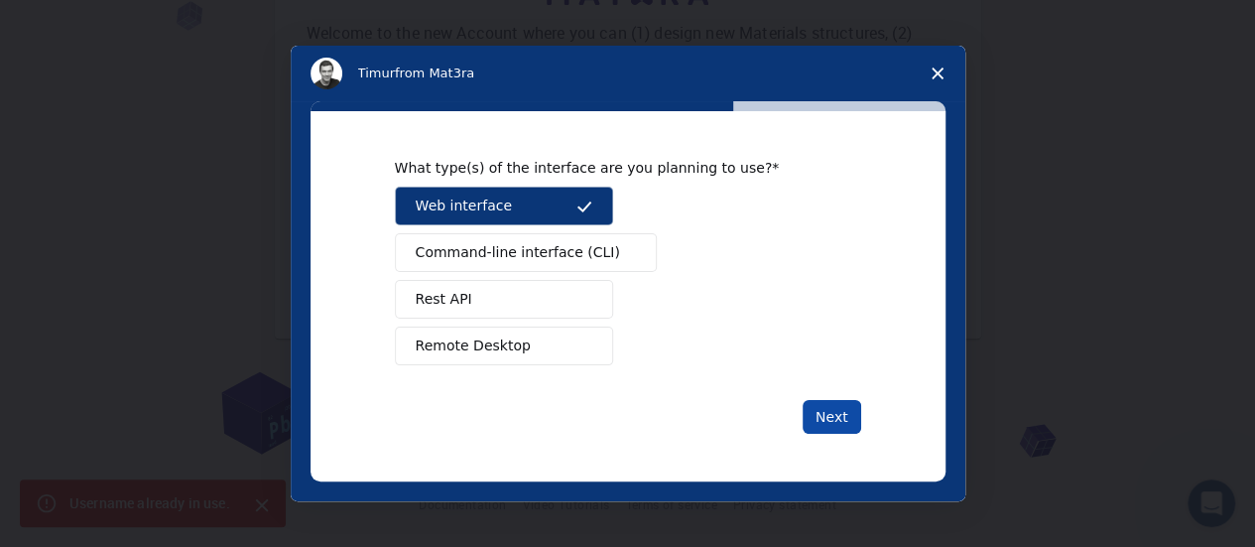
click at [842, 424] on button "Next" at bounding box center [832, 417] width 59 height 34
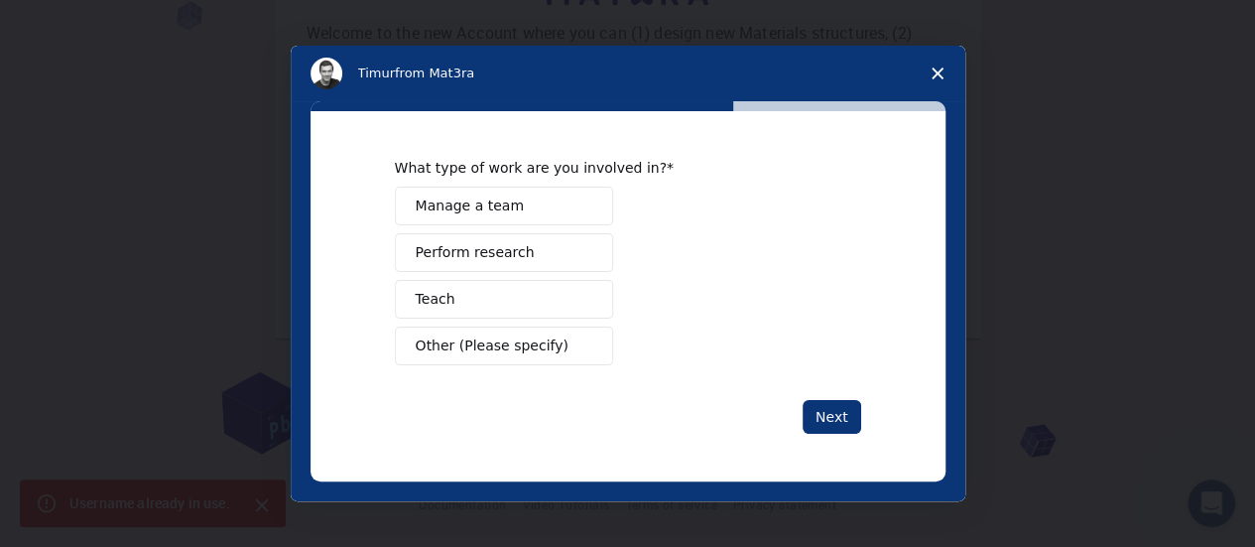
click at [454, 253] on span "Perform research" at bounding box center [475, 252] width 119 height 21
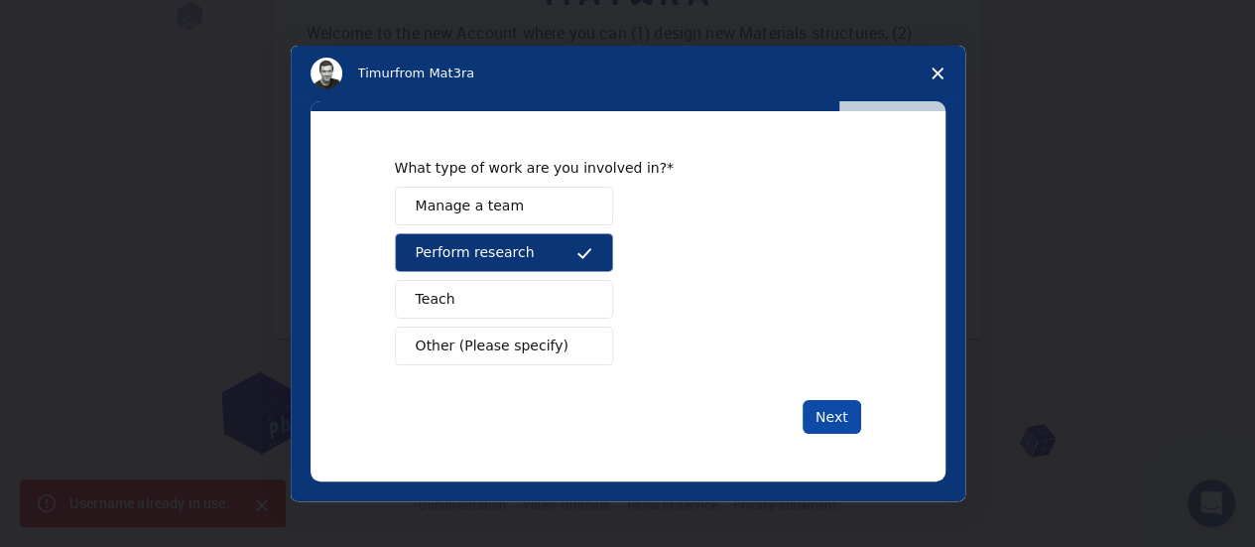
click at [847, 419] on button "Next" at bounding box center [832, 417] width 59 height 34
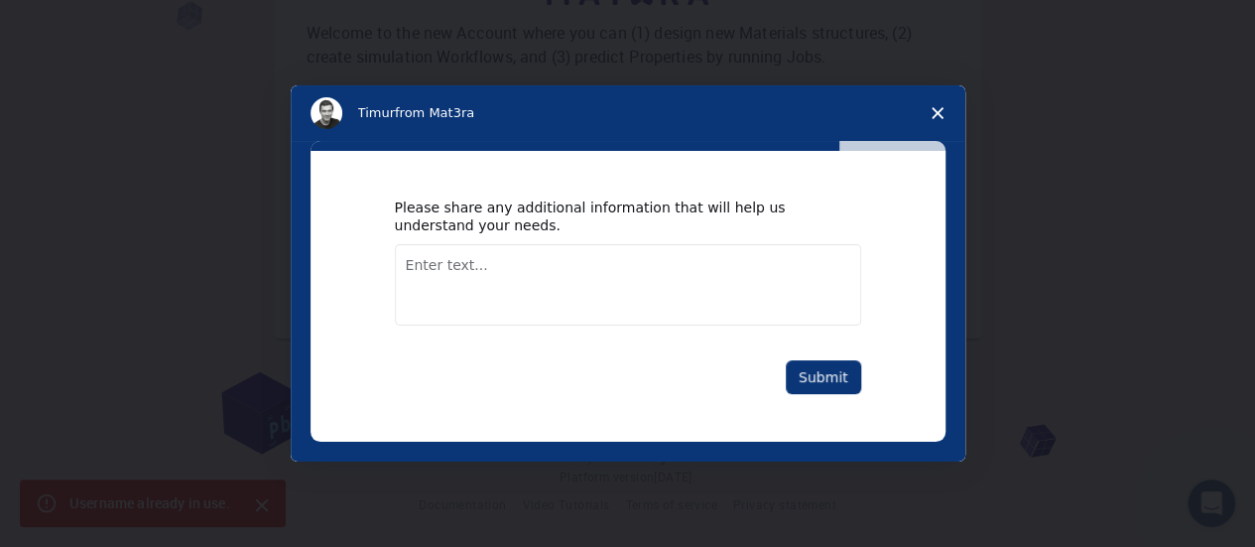
click at [538, 262] on textarea "Enter text..." at bounding box center [628, 284] width 466 height 81
click at [824, 374] on button "Submit" at bounding box center [823, 377] width 75 height 34
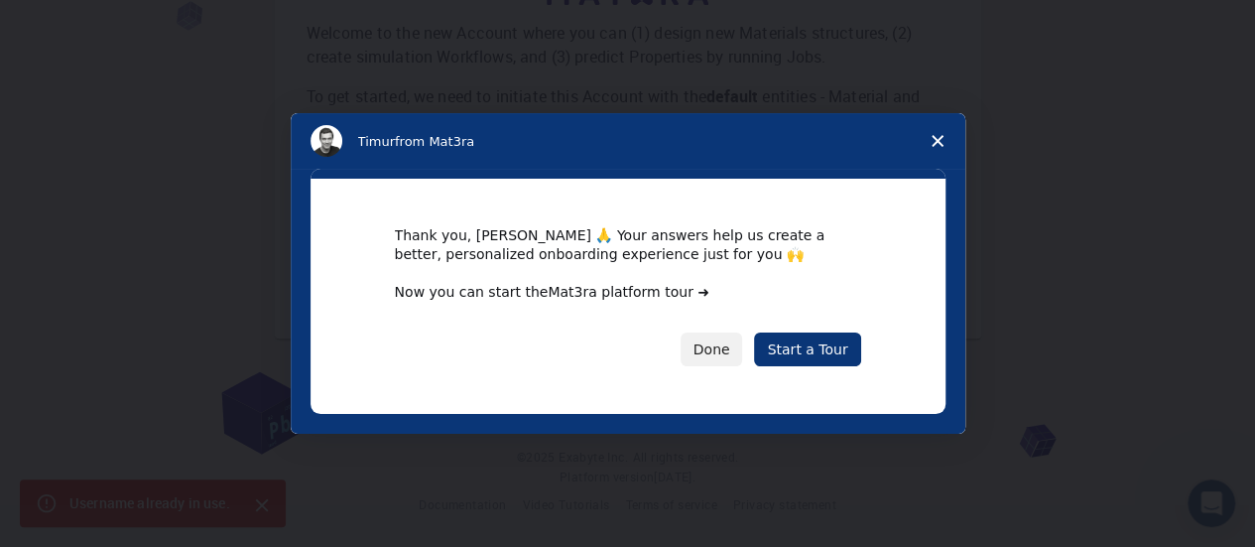
click at [601, 287] on link "Mat3ra platform tour ➜" at bounding box center [629, 292] width 162 height 16
click at [939, 141] on icon "Close survey" at bounding box center [938, 141] width 12 height 12
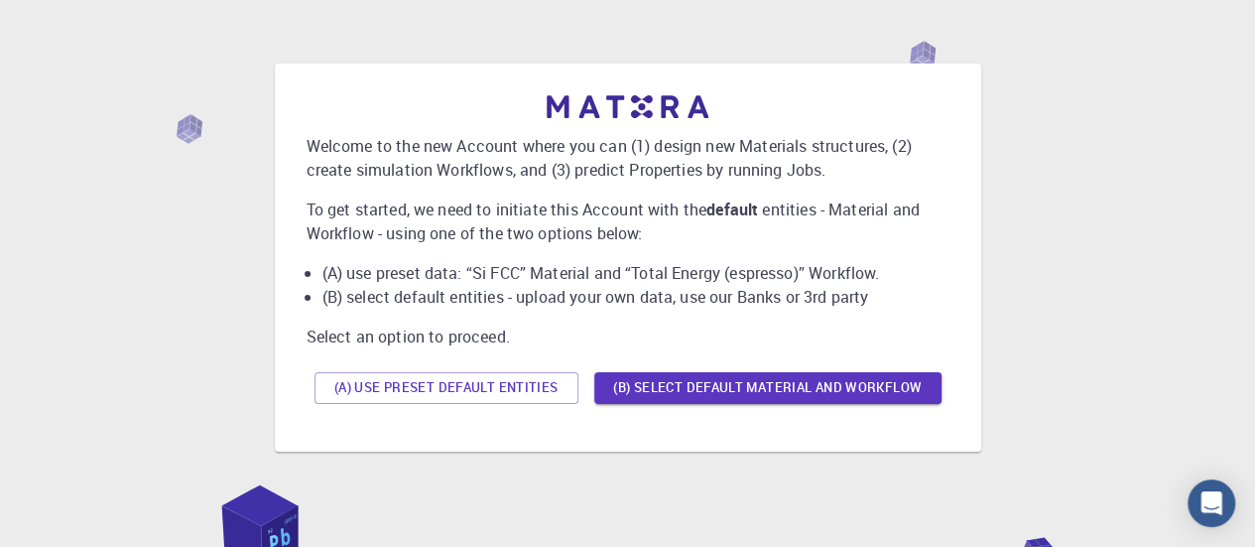
scroll to position [161, 0]
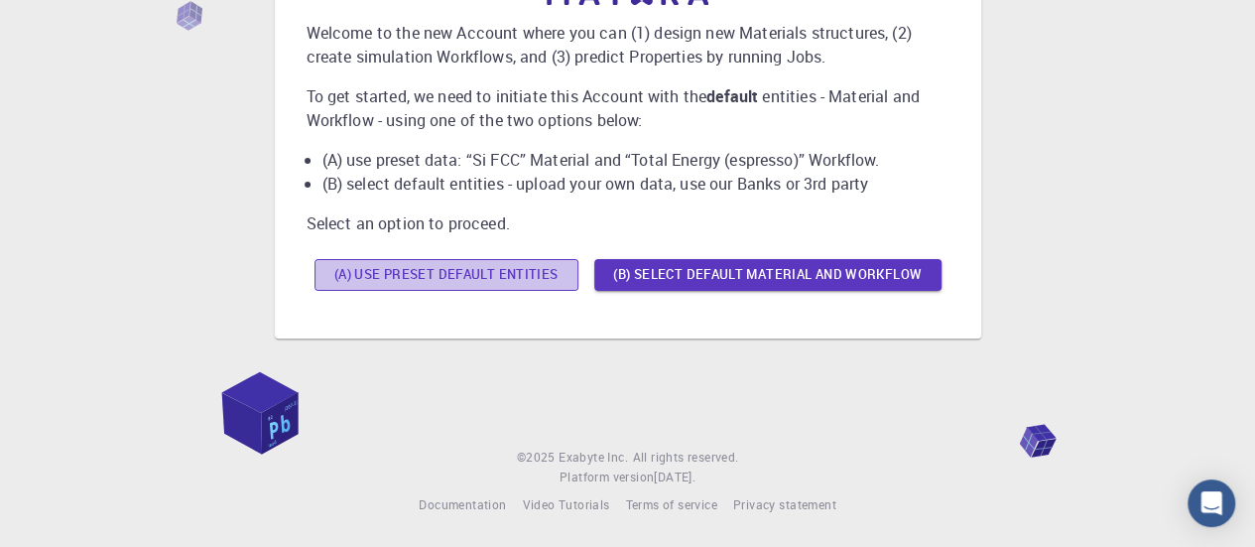
click at [466, 271] on button "(A) Use preset default entities" at bounding box center [447, 275] width 264 height 32
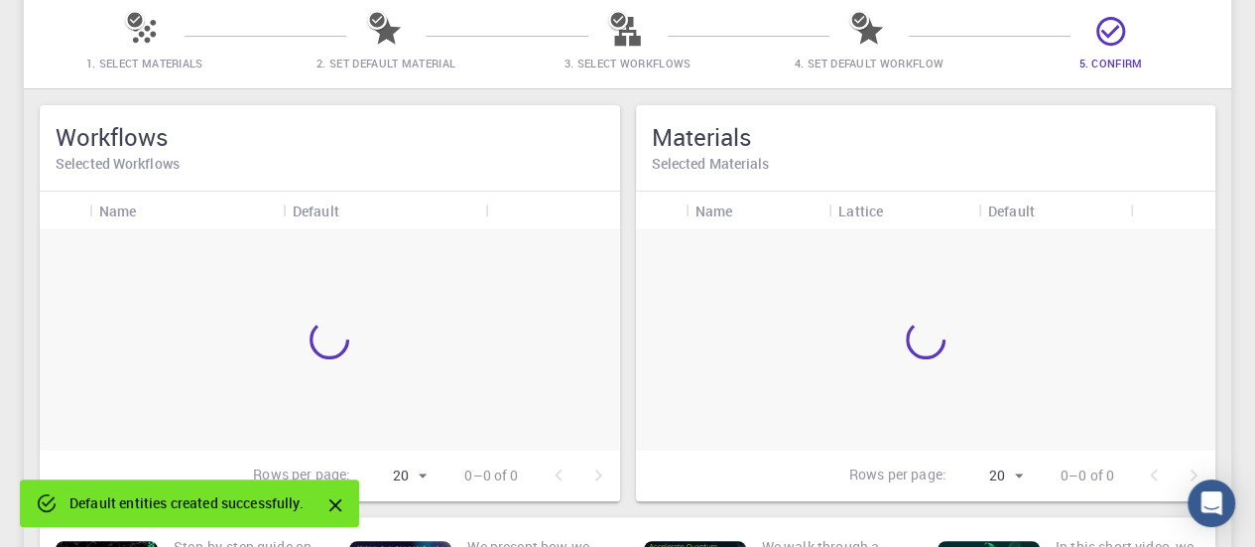
scroll to position [212, 0]
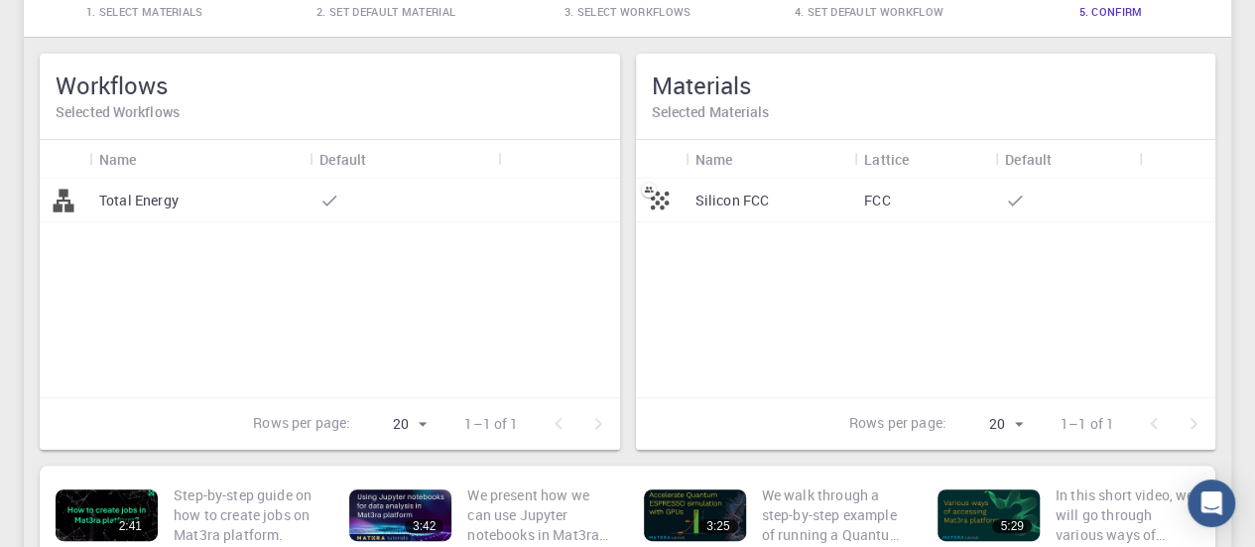
click at [766, 199] on p "Silicon FCC" at bounding box center [733, 201] width 74 height 20
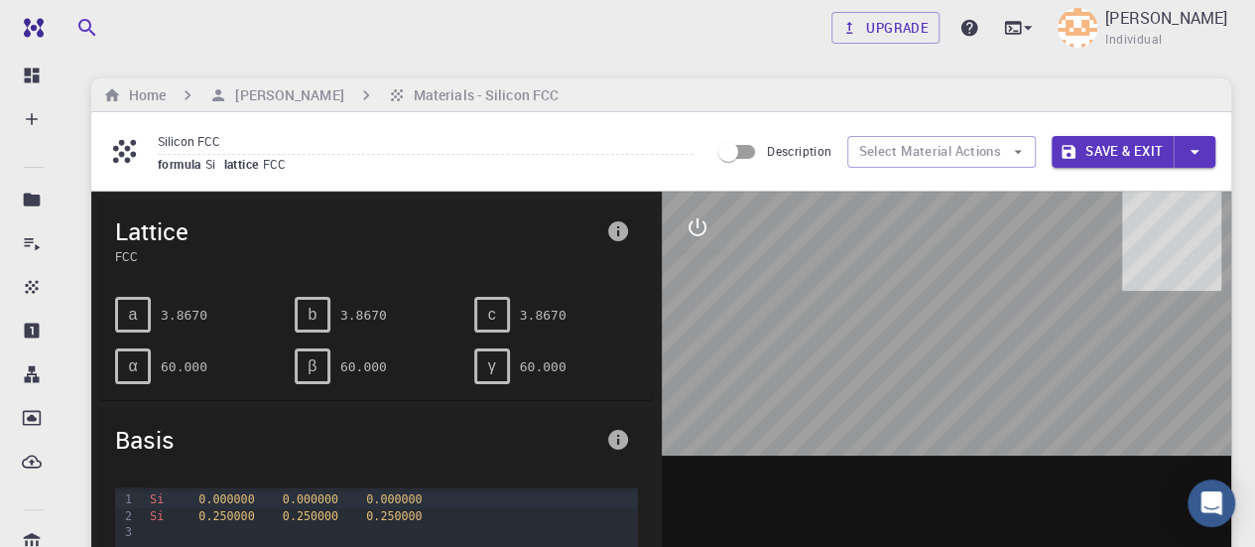
drag, startPoint x: 975, startPoint y: 374, endPoint x: 893, endPoint y: 381, distance: 81.7
click at [893, 381] on div at bounding box center [947, 500] width 571 height 617
drag, startPoint x: 987, startPoint y: 436, endPoint x: 998, endPoint y: 288, distance: 148.3
click at [1052, 414] on div at bounding box center [947, 500] width 571 height 617
drag, startPoint x: 979, startPoint y: 248, endPoint x: 802, endPoint y: 305, distance: 186.4
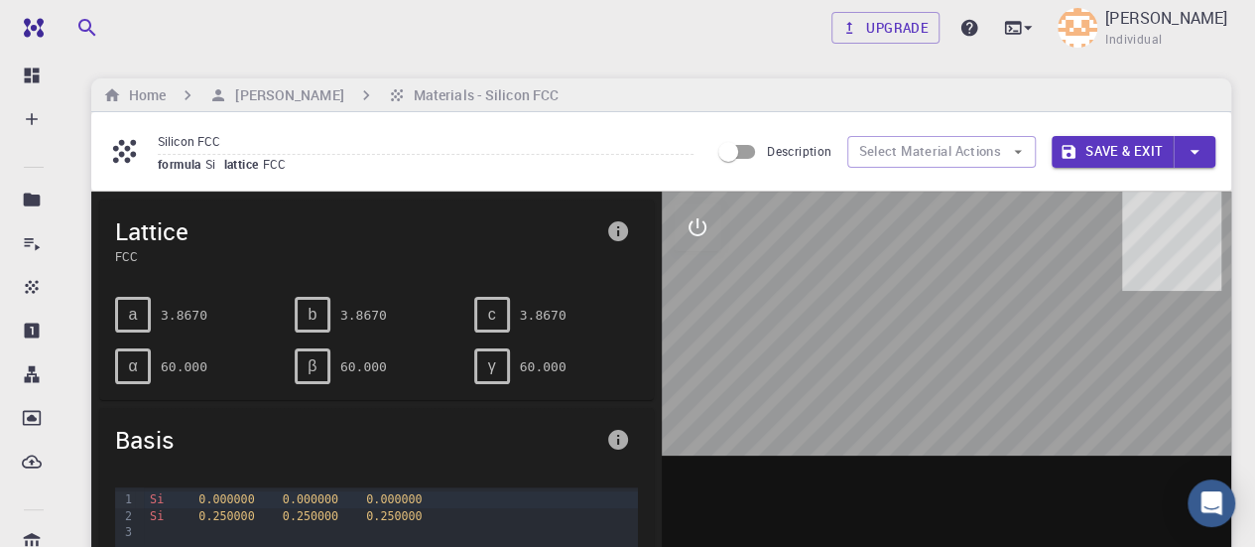
drag, startPoint x: 802, startPoint y: 305, endPoint x: 789, endPoint y: 188, distance: 117.8
click at [749, 213] on div at bounding box center [947, 500] width 571 height 617
click at [957, 152] on button "Select Material Actions" at bounding box center [941, 152] width 189 height 32
click at [888, 152] on button "Select Material Actions" at bounding box center [941, 152] width 189 height 32
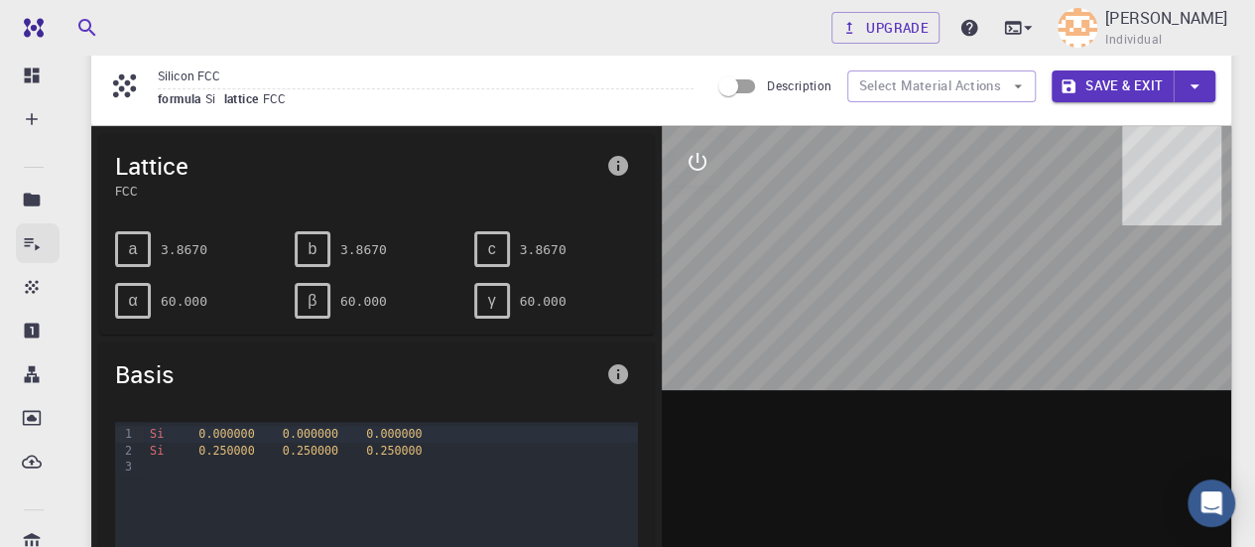
scroll to position [198, 0]
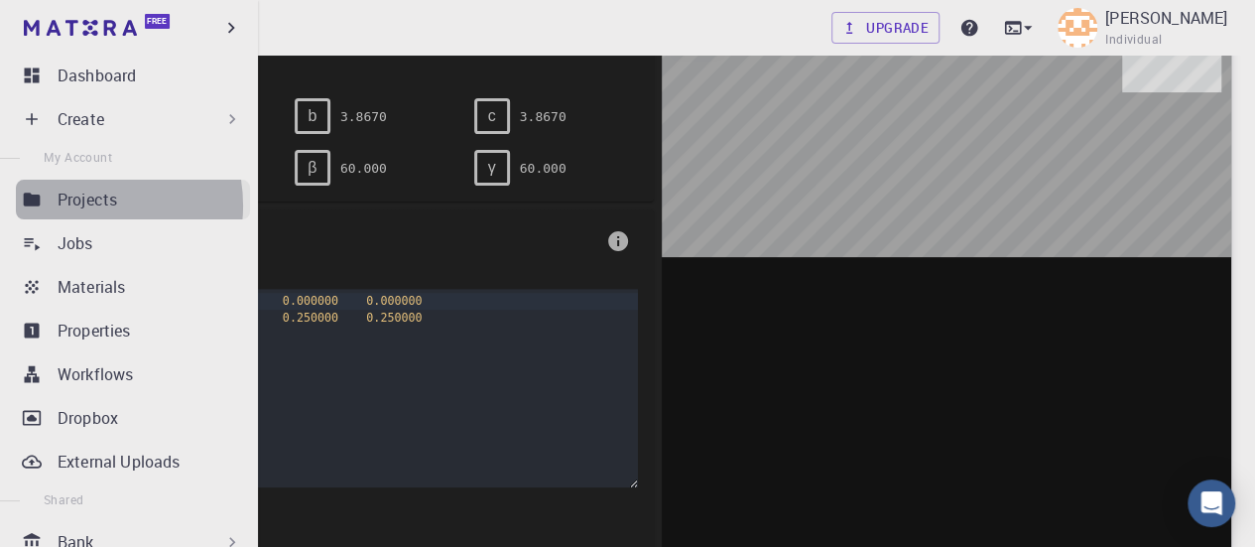
click at [80, 205] on p "Projects" at bounding box center [88, 200] width 60 height 24
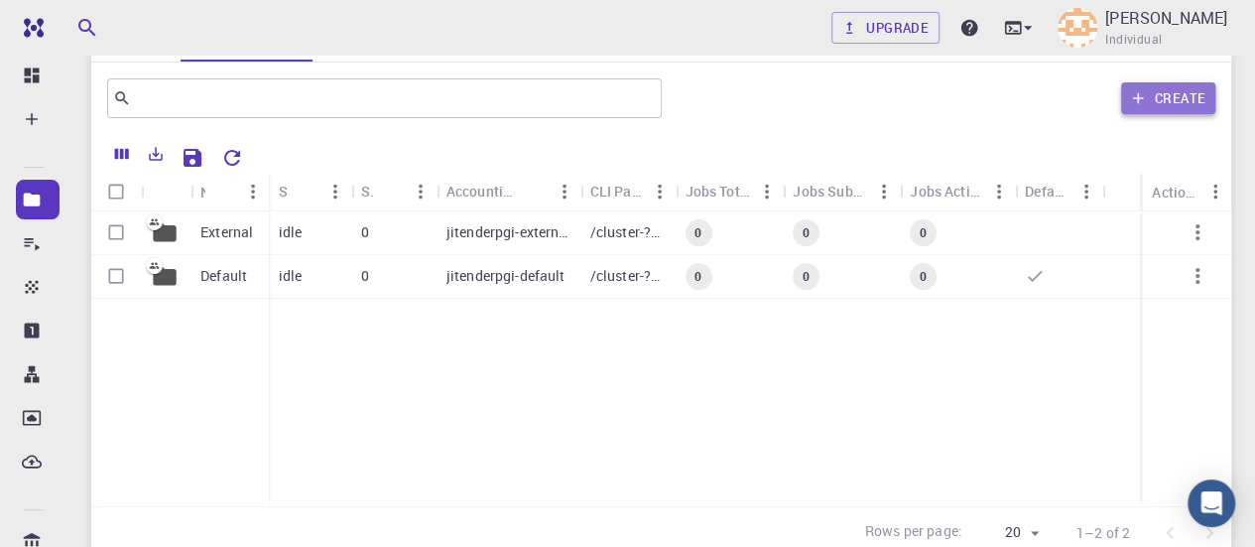
click at [1137, 94] on icon "button" at bounding box center [1138, 98] width 18 height 18
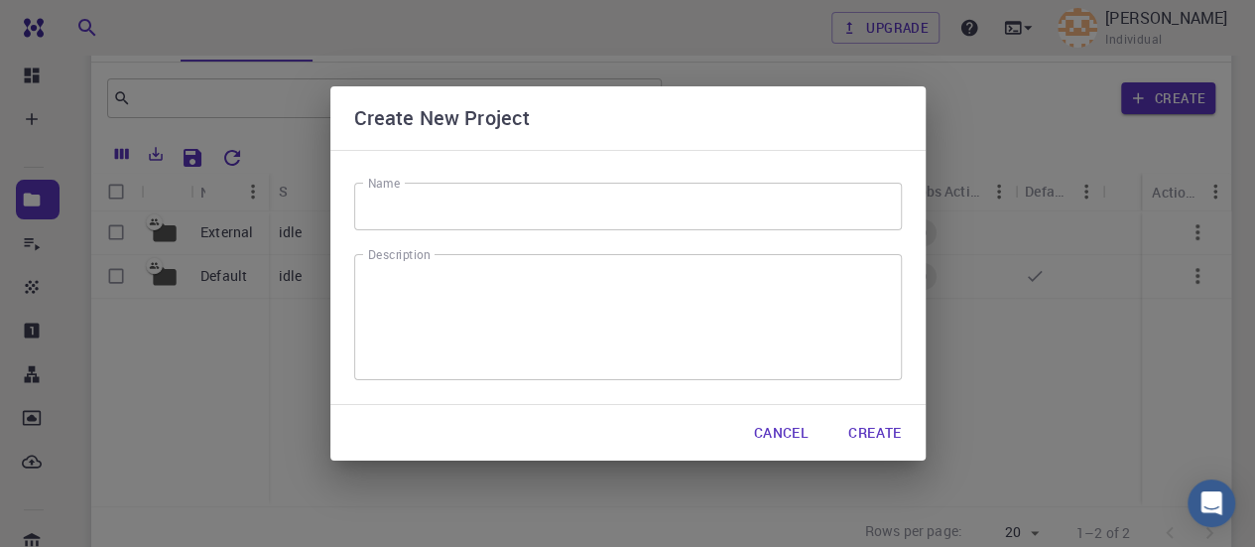
click at [469, 212] on input "Name" at bounding box center [628, 207] width 548 height 48
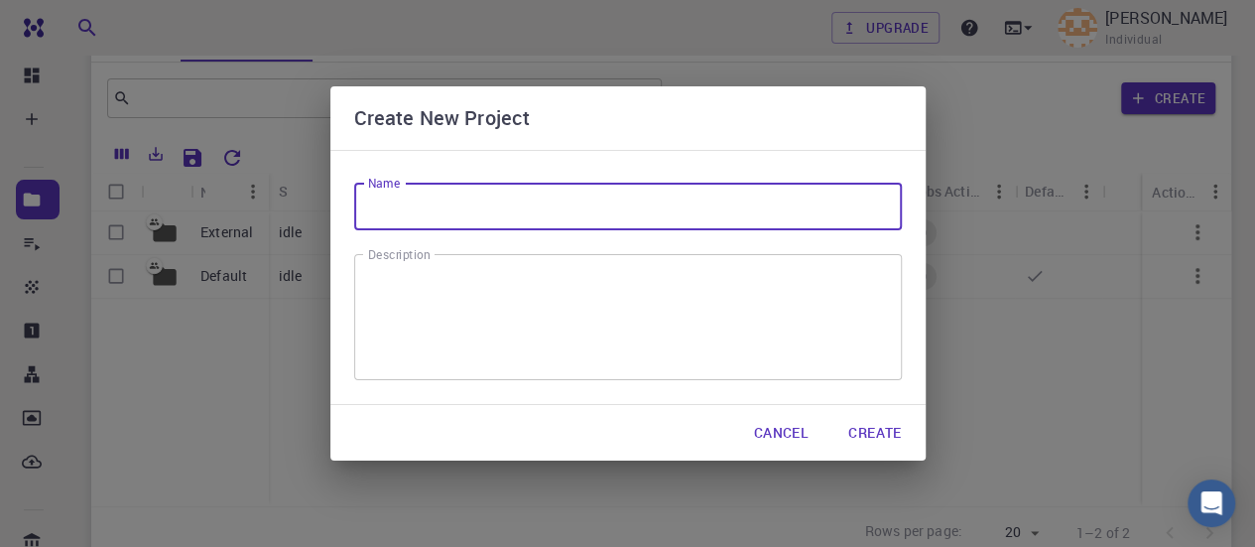
click at [463, 309] on textarea "Description" at bounding box center [628, 317] width 520 height 93
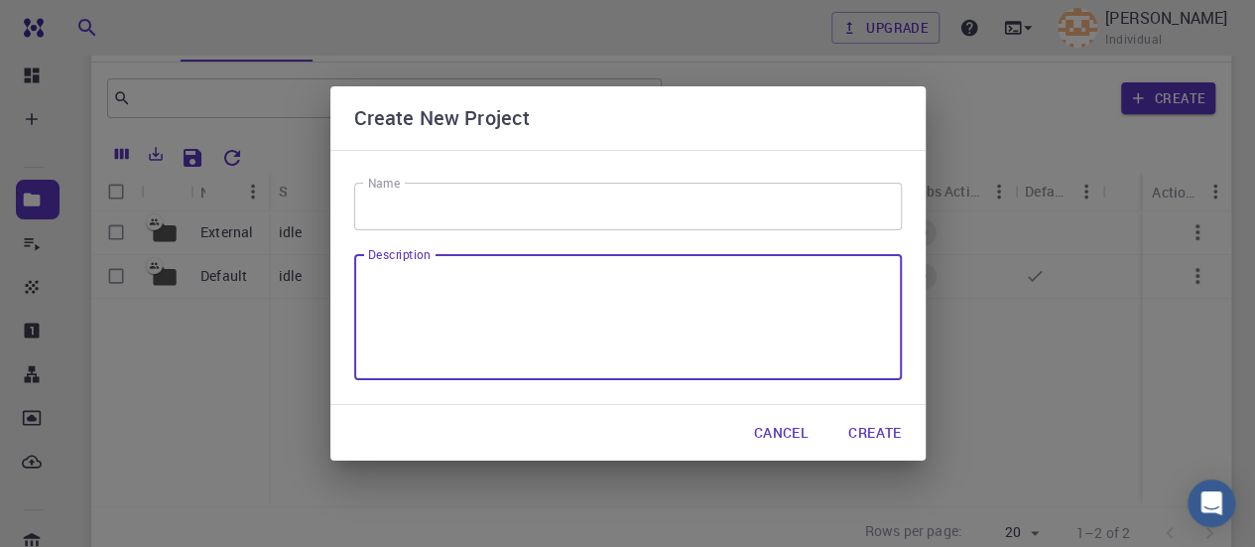
click at [786, 429] on button "Cancel" at bounding box center [781, 433] width 86 height 40
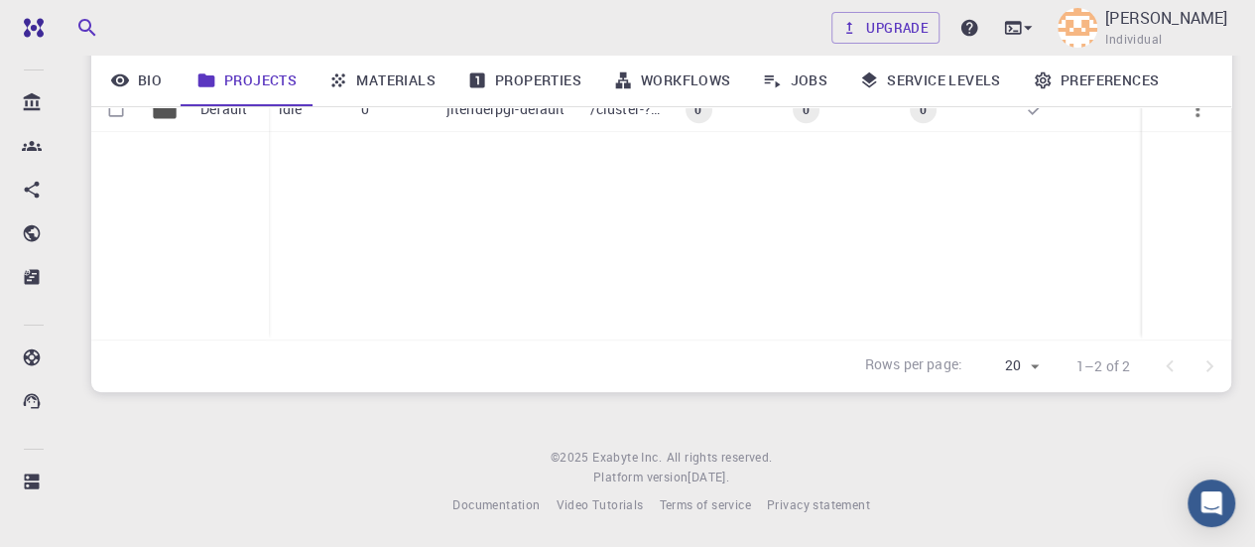
scroll to position [67, 0]
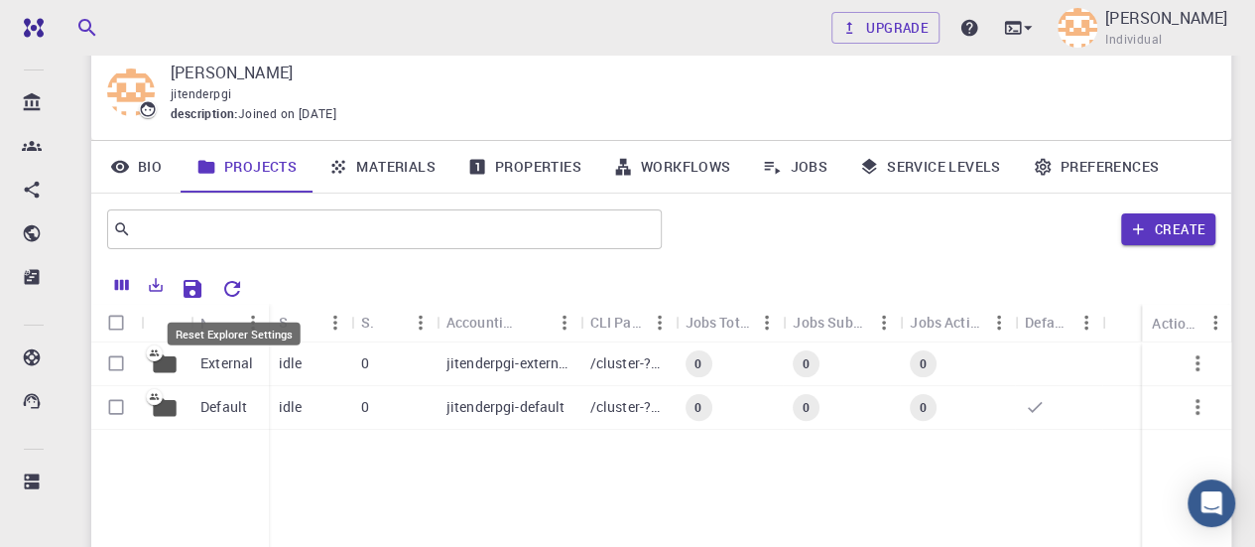
click at [236, 284] on icon "Reset Explorer Settings" at bounding box center [232, 289] width 24 height 24
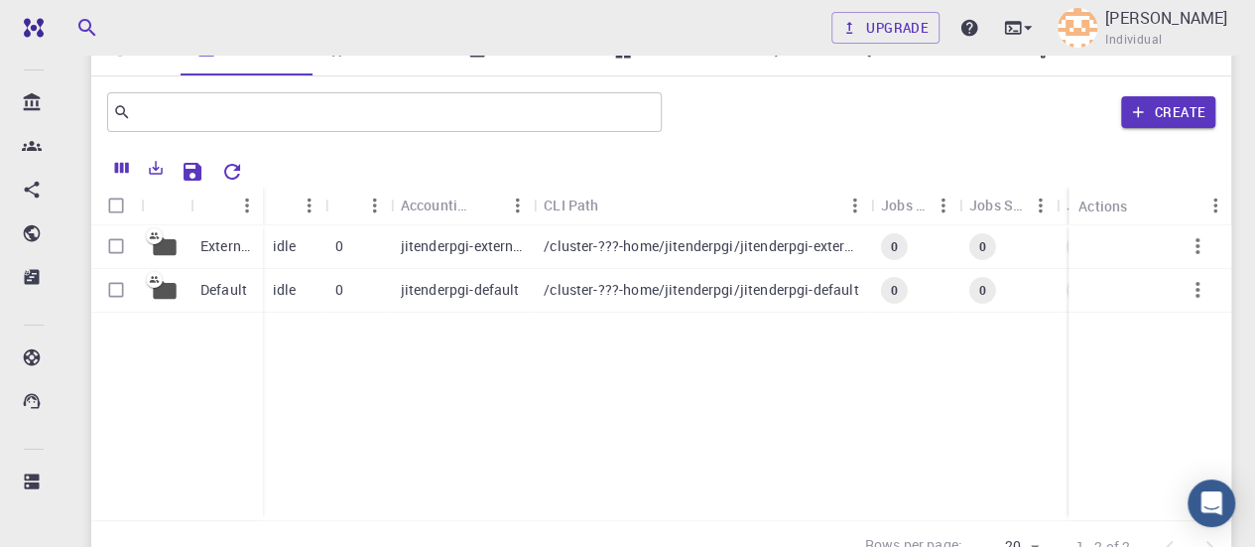
scroll to position [0, 0]
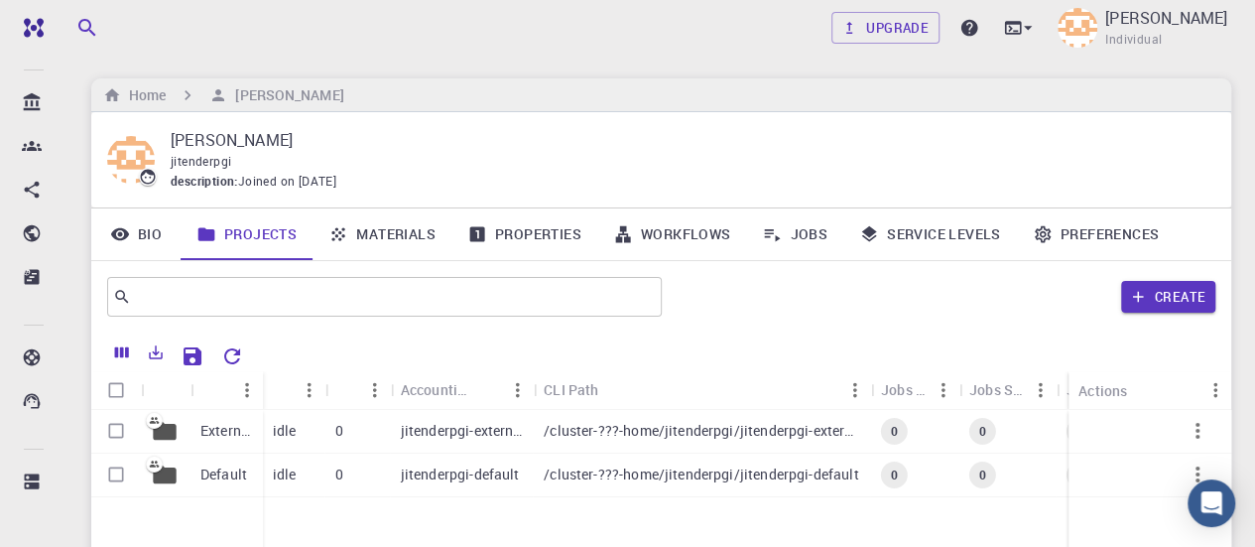
click at [786, 236] on link "Jobs" at bounding box center [794, 234] width 97 height 52
